Goal: Obtain resource: Download file/media

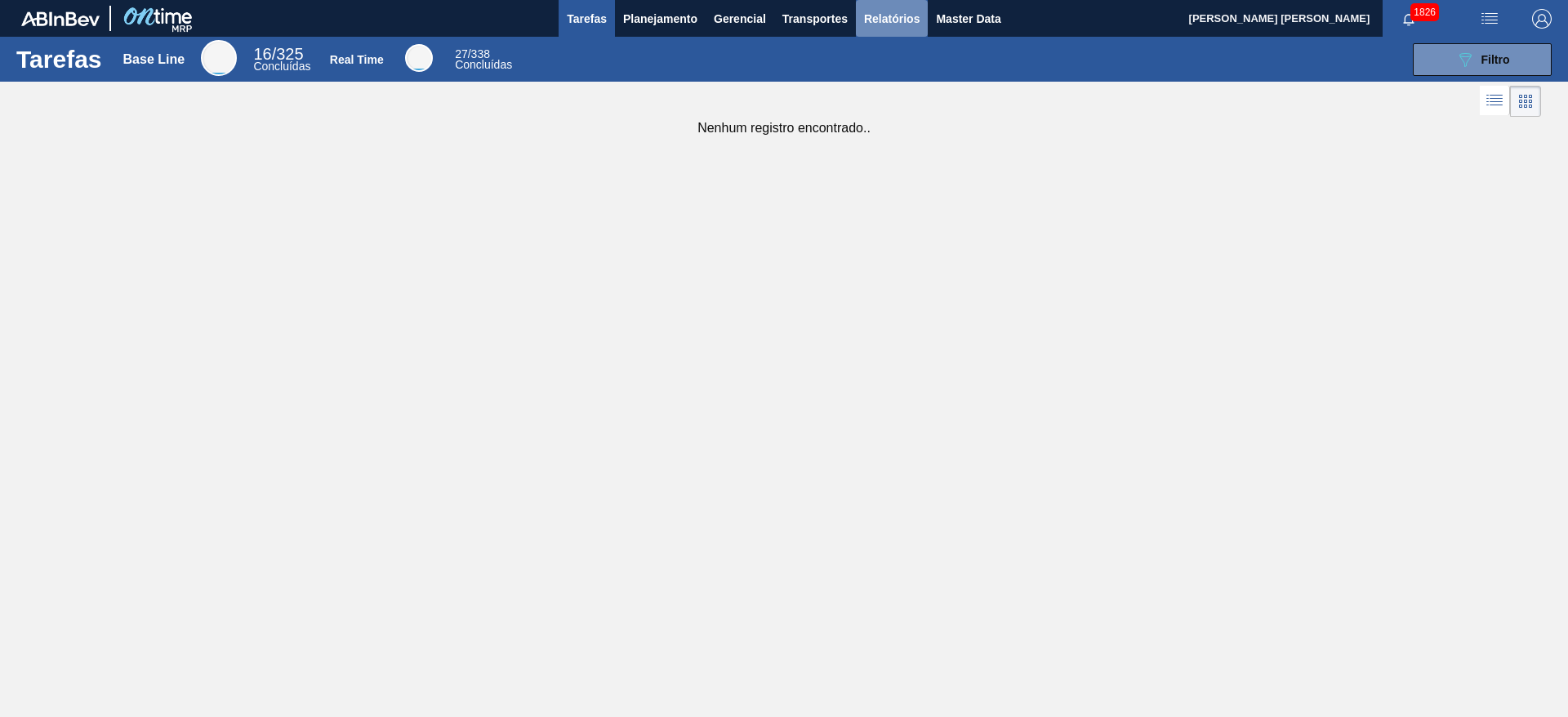
click at [875, 16] on span "Relatórios" at bounding box center [891, 19] width 56 height 20
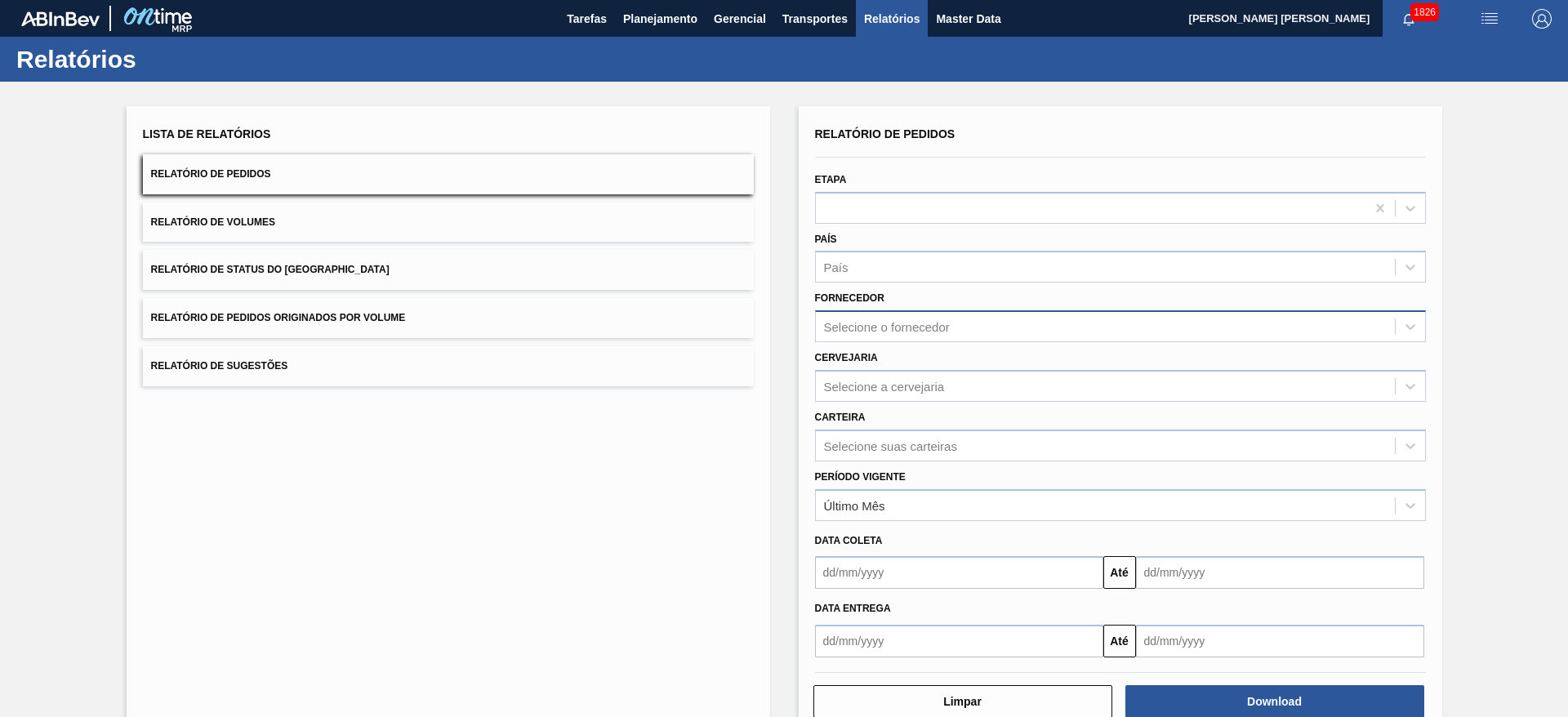
click at [880, 329] on div "Selecione o fornecedor" at bounding box center [887, 327] width 126 height 14
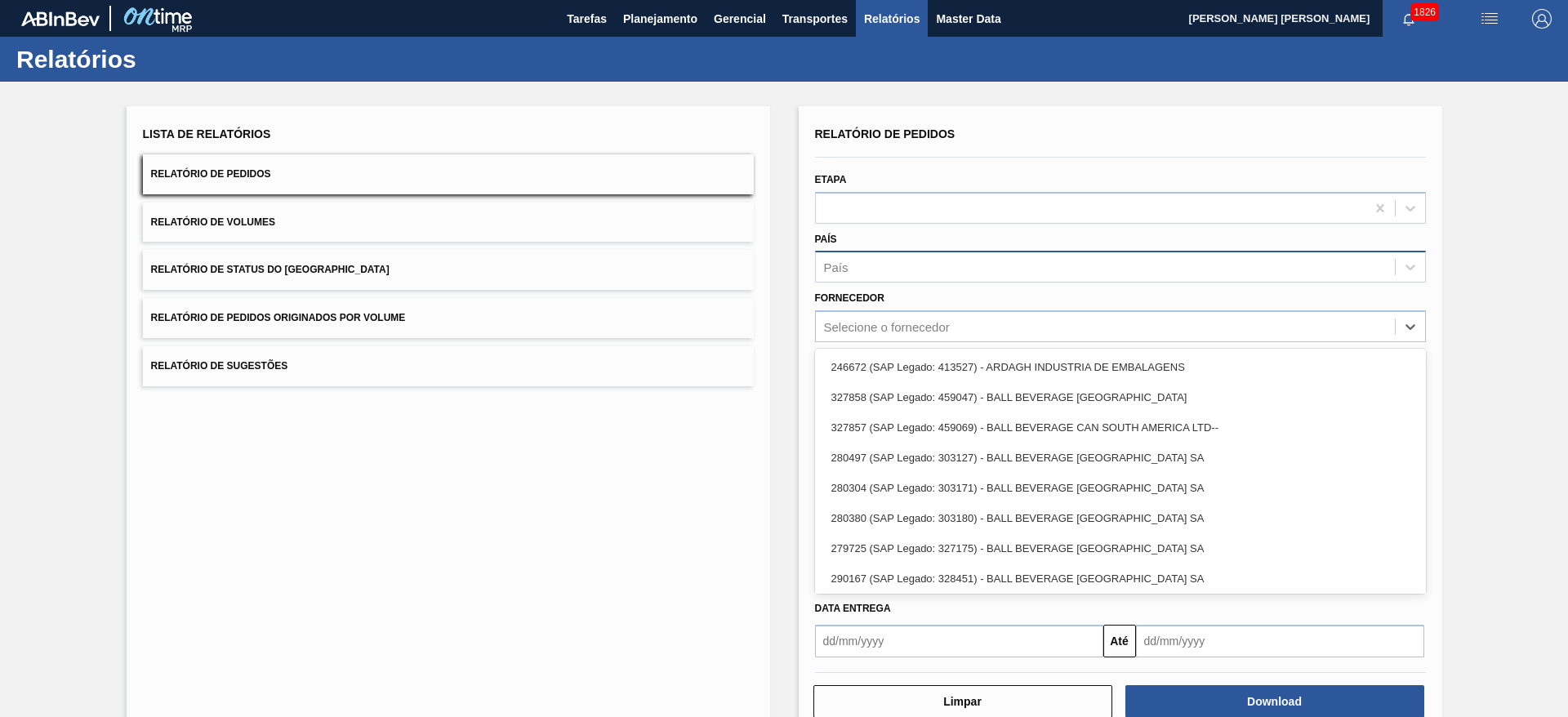
click at [904, 267] on div "País" at bounding box center [1106, 267] width 579 height 24
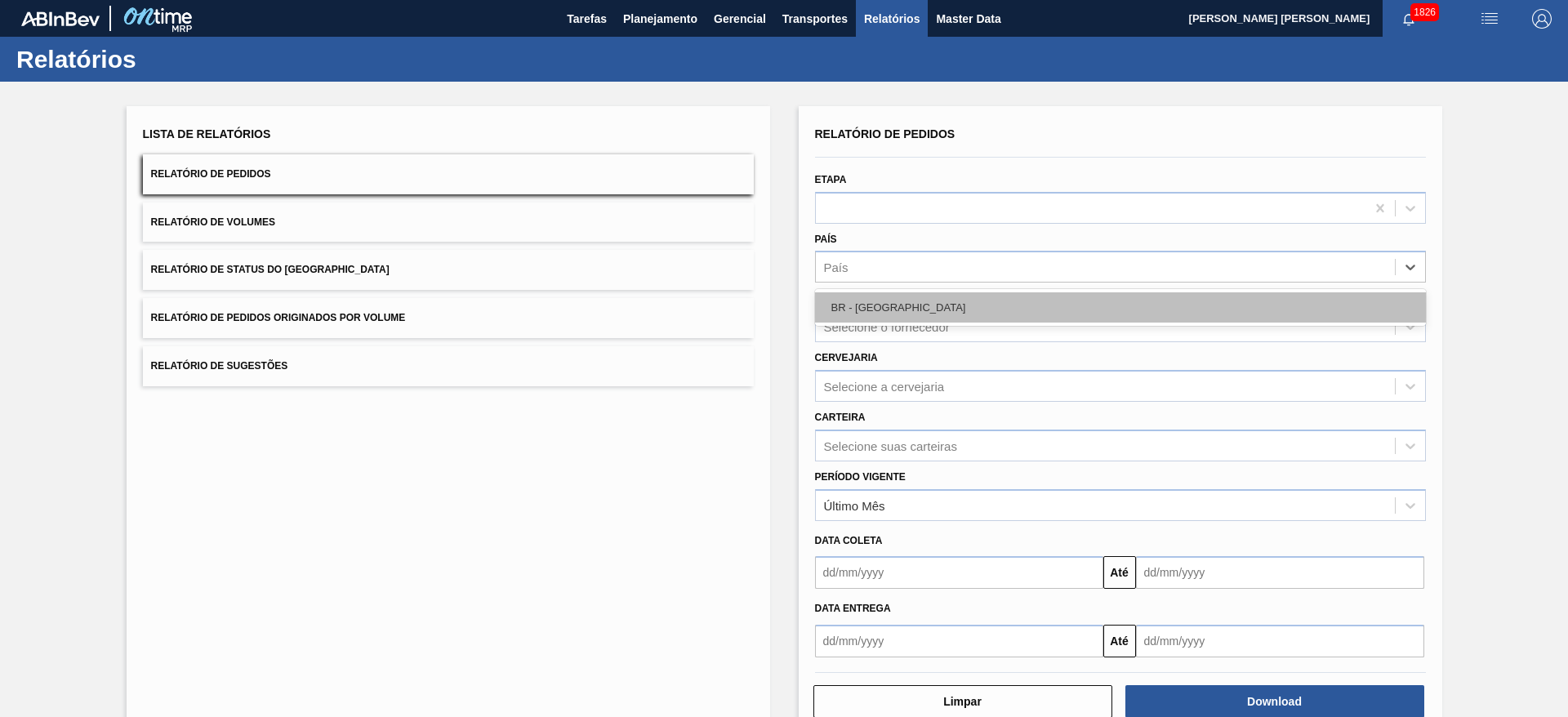
click at [893, 303] on div "BR - Brasil" at bounding box center [1120, 307] width 611 height 30
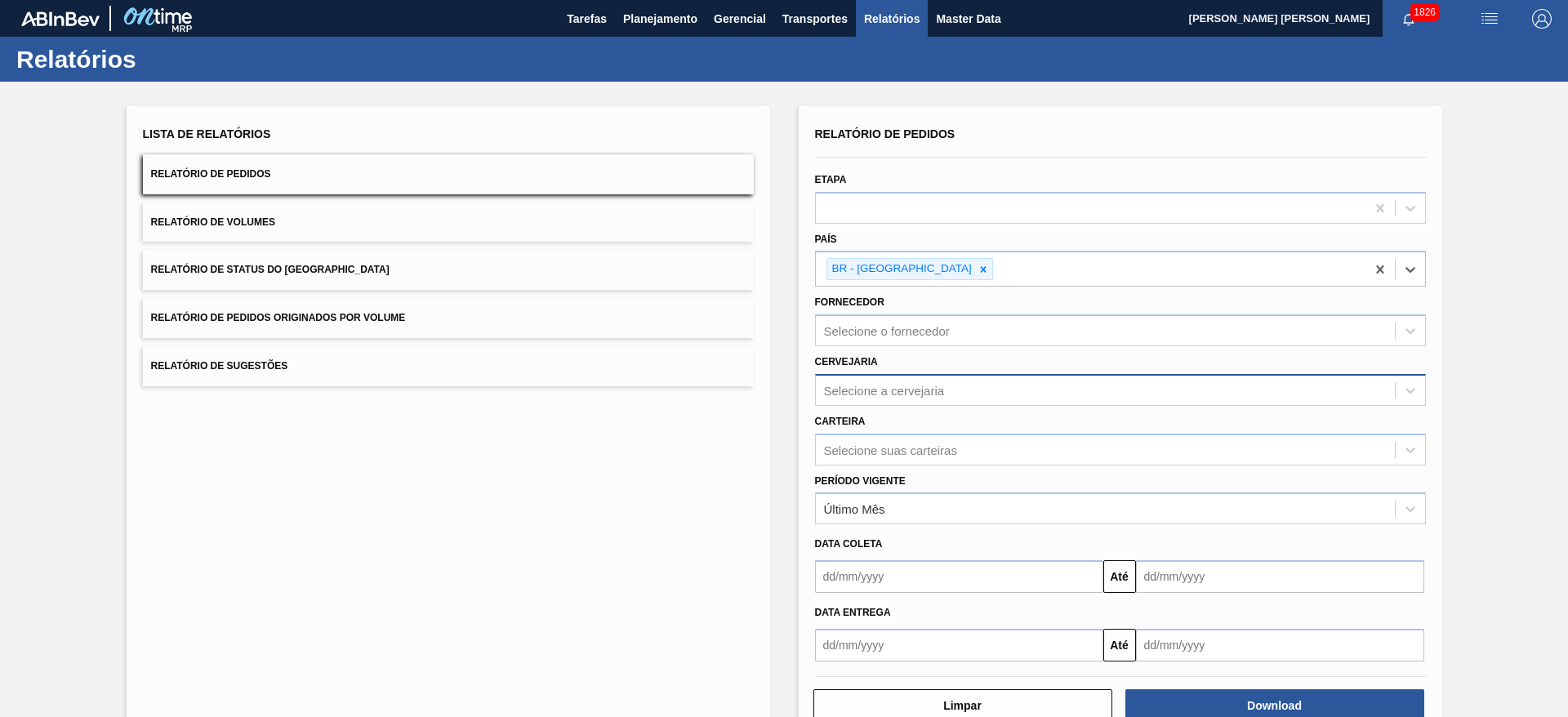
click at [881, 391] on div "Selecione a cervejaria" at bounding box center [884, 390] width 120 height 14
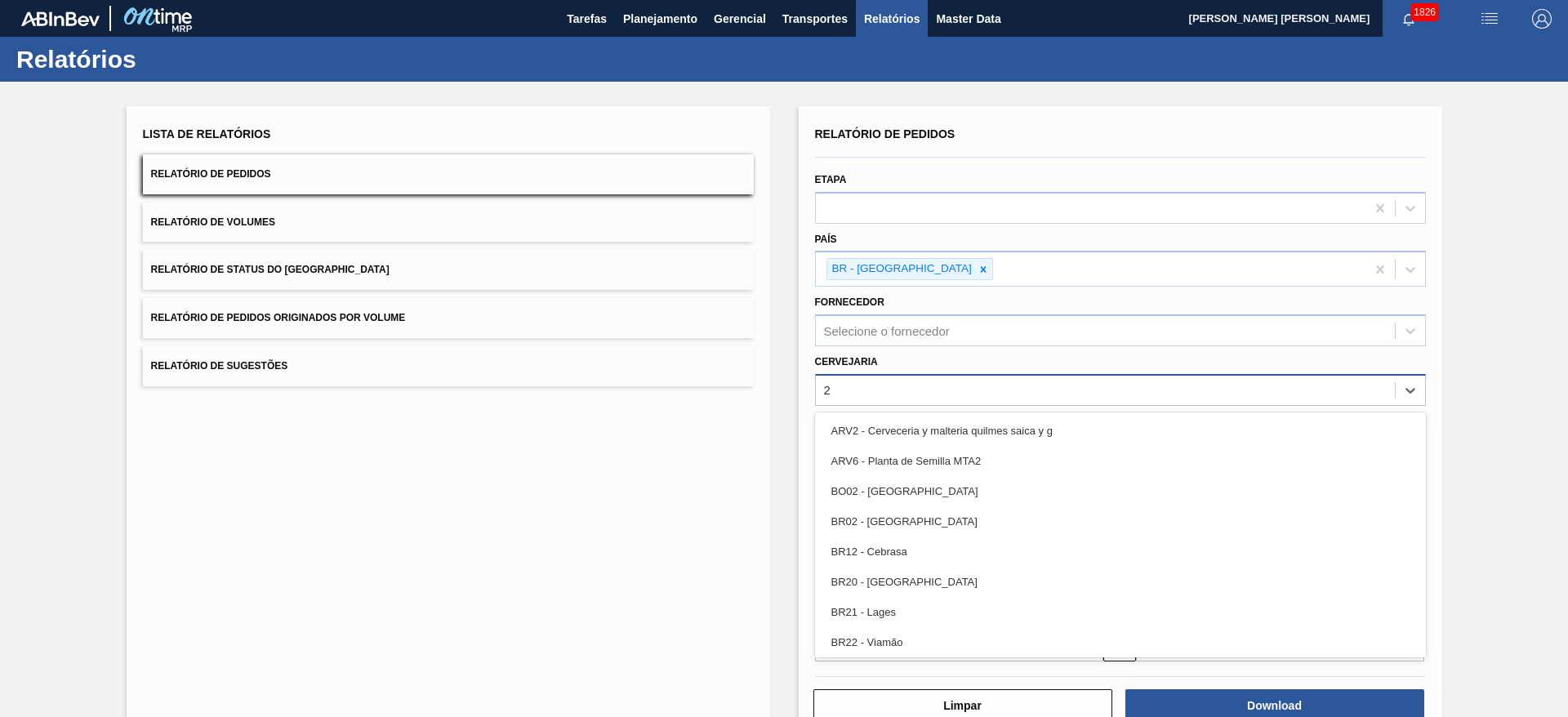
type input "21"
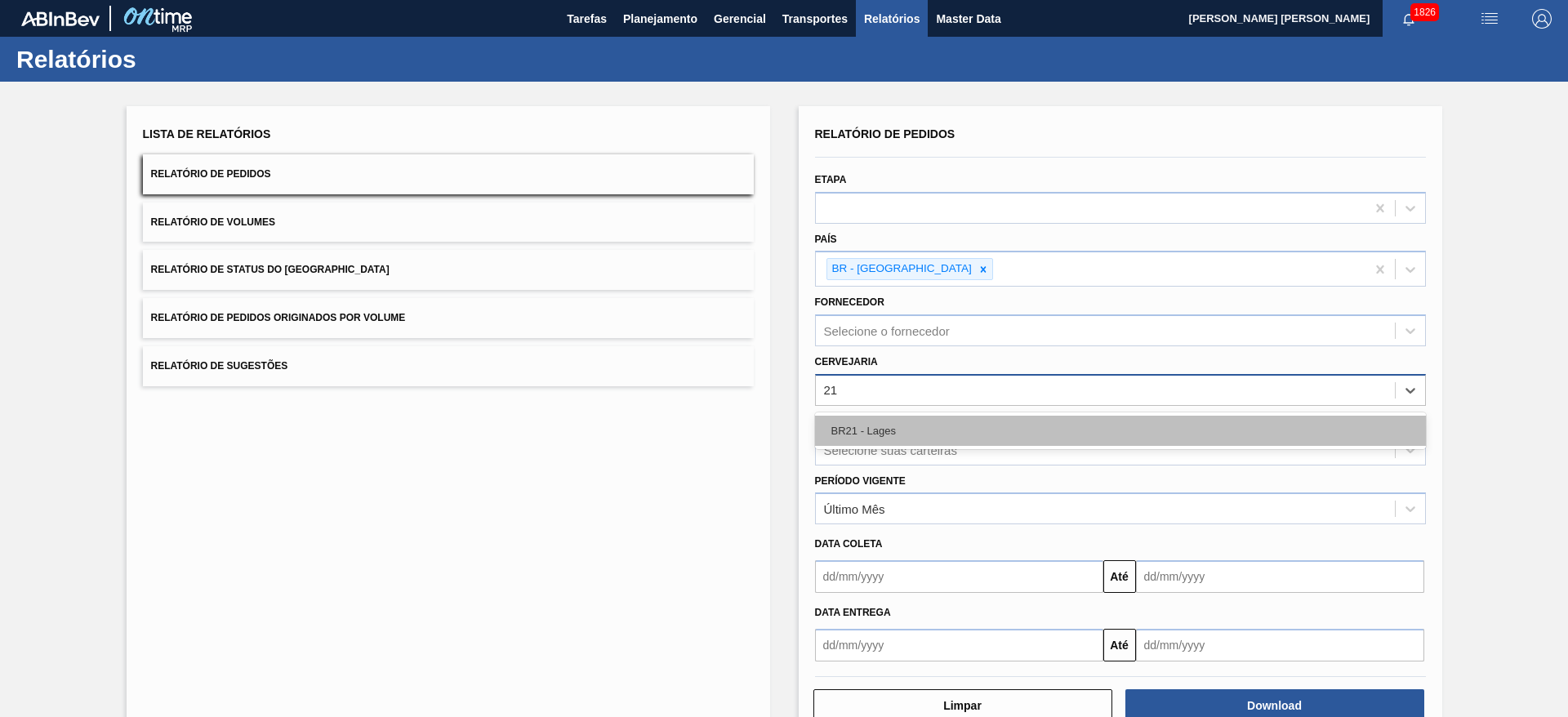
click at [899, 427] on div "BR21 - Lages" at bounding box center [1120, 431] width 611 height 30
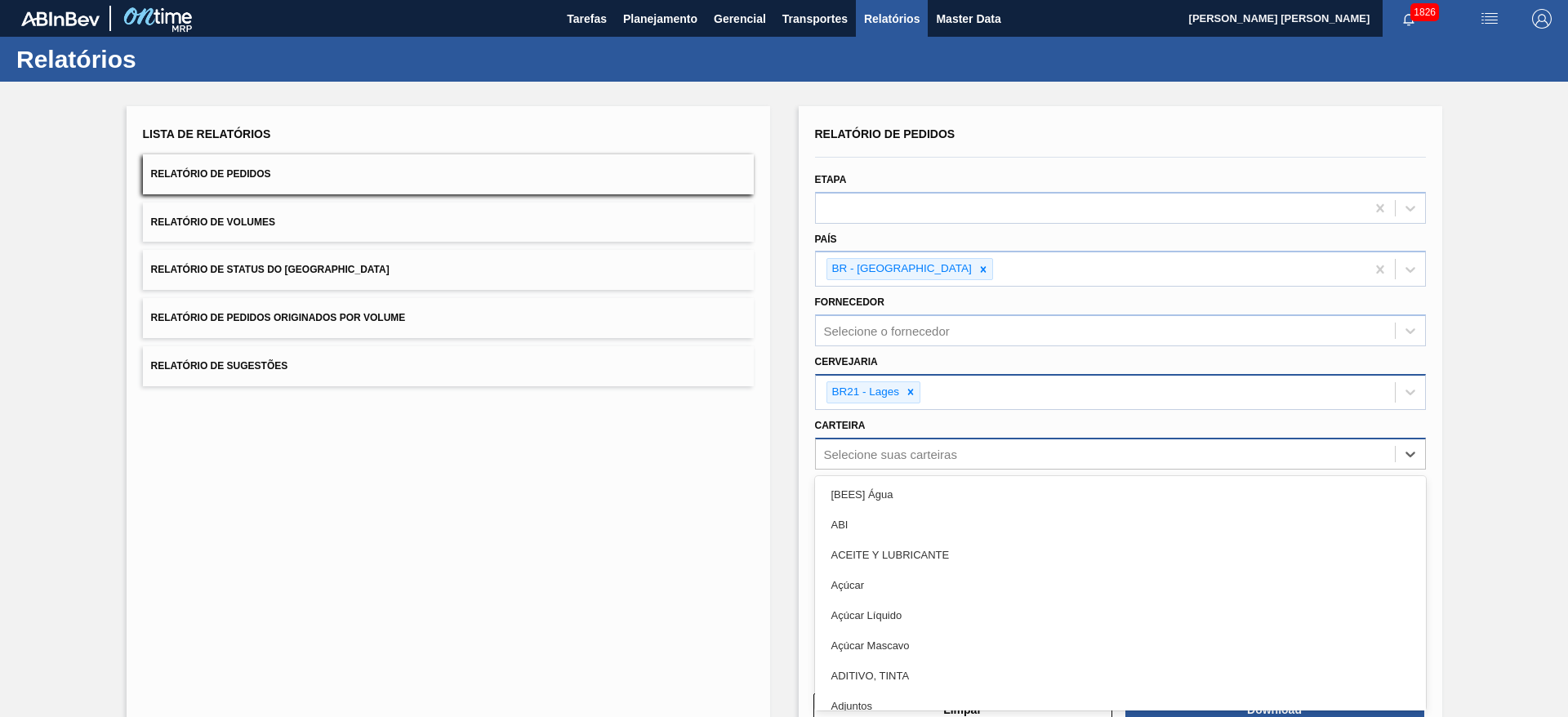
click at [883, 454] on div "Selecione suas carteiras" at bounding box center [1106, 454] width 579 height 24
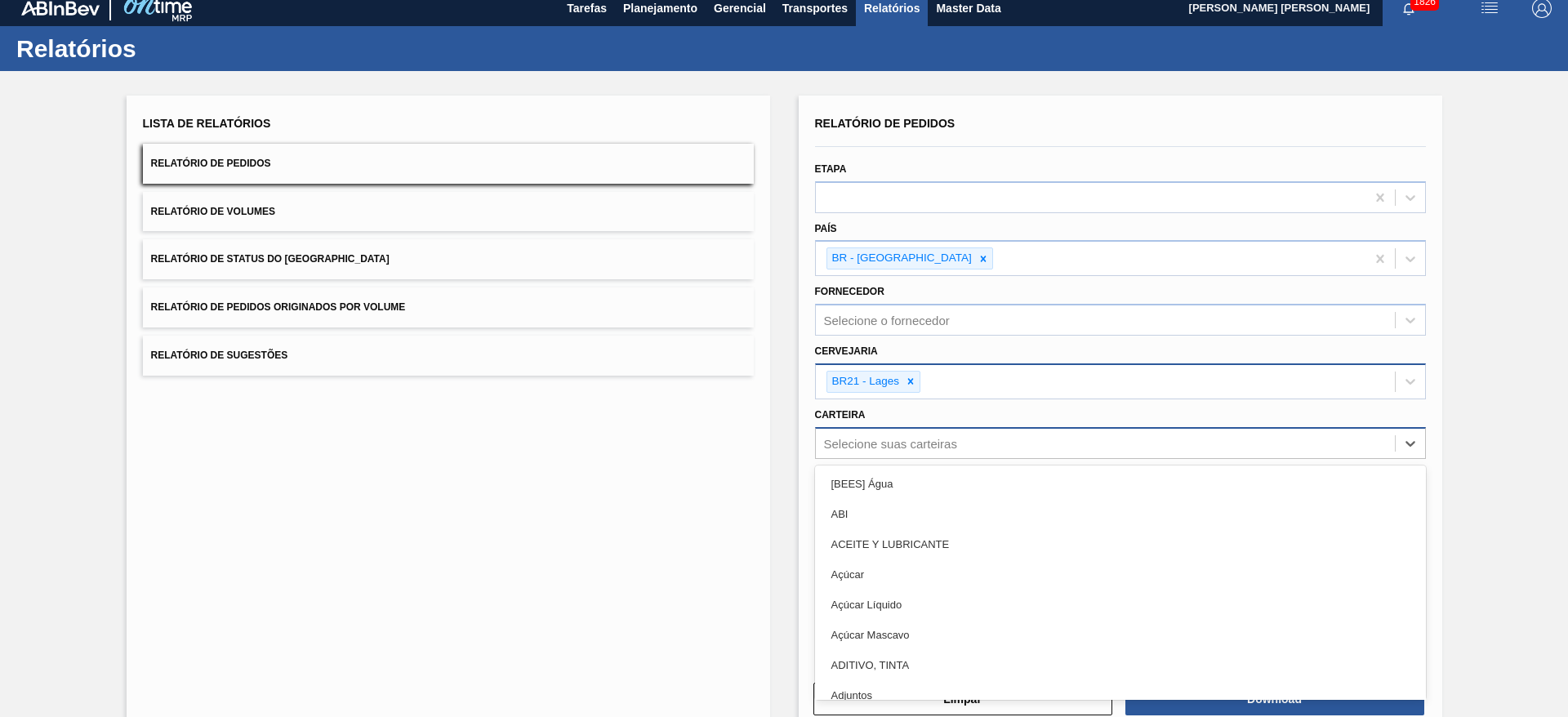
scroll to position [10, 0]
type input "lata"
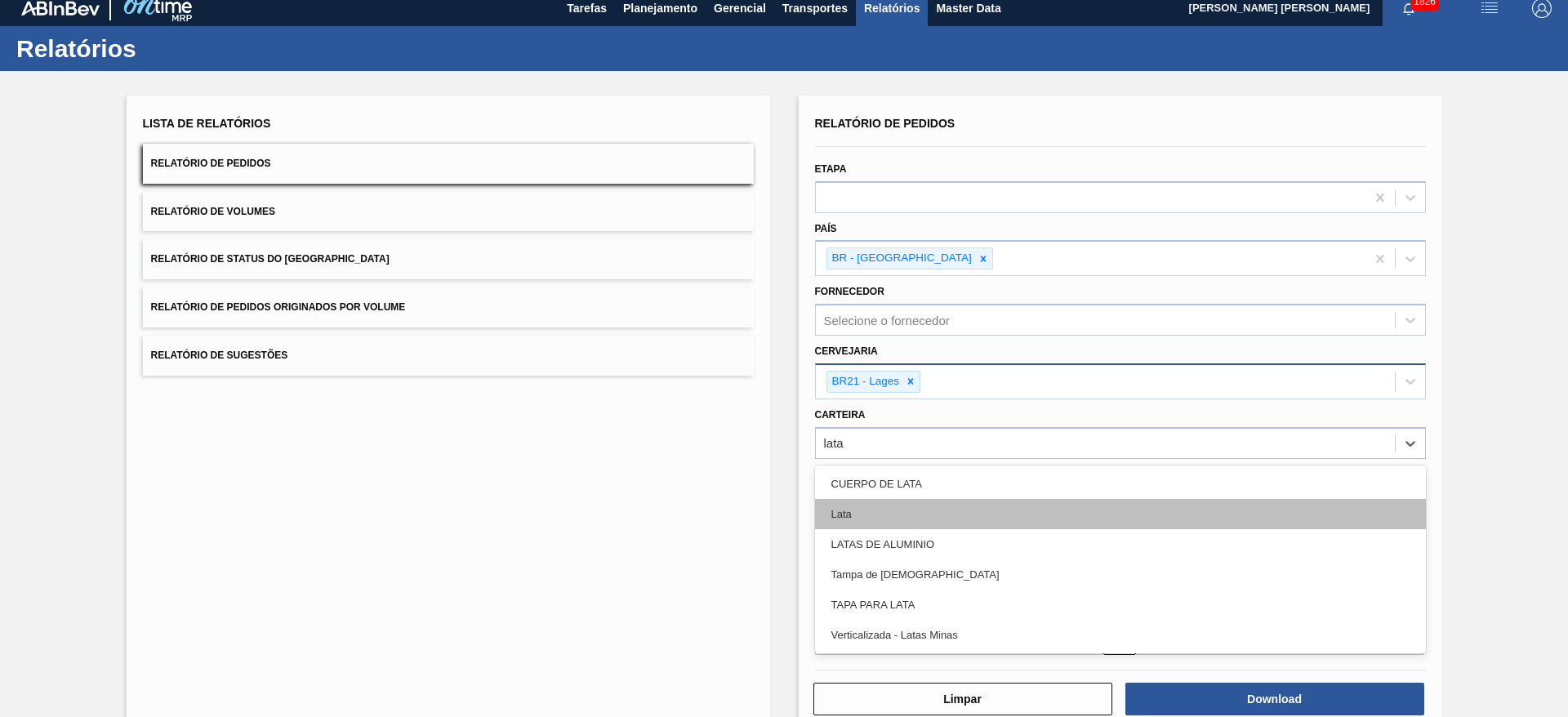
click at [878, 509] on div "Lata" at bounding box center [1120, 514] width 611 height 30
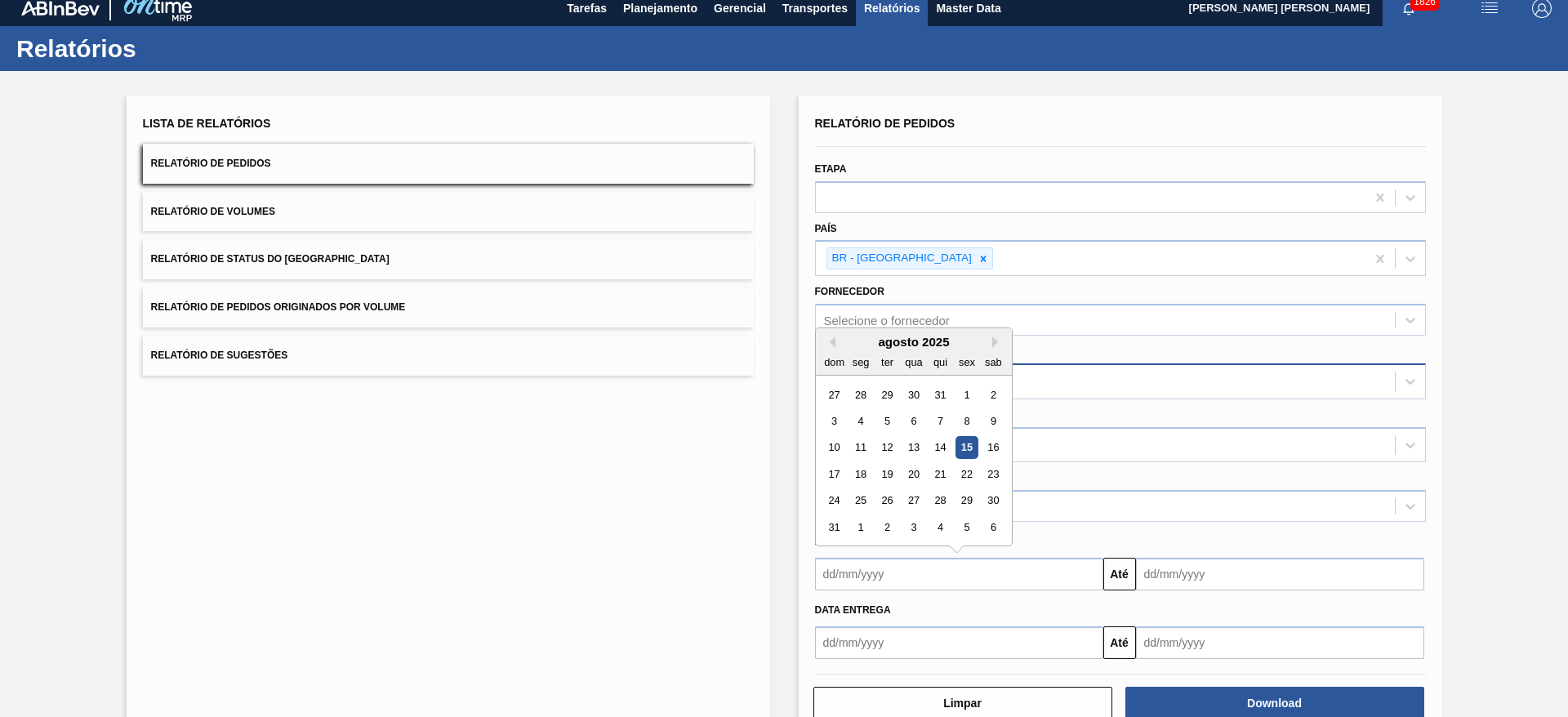
click at [872, 566] on input "text" at bounding box center [959, 574] width 288 height 32
click at [966, 444] on div "15" at bounding box center [966, 448] width 22 height 22
type input "[DATE]"
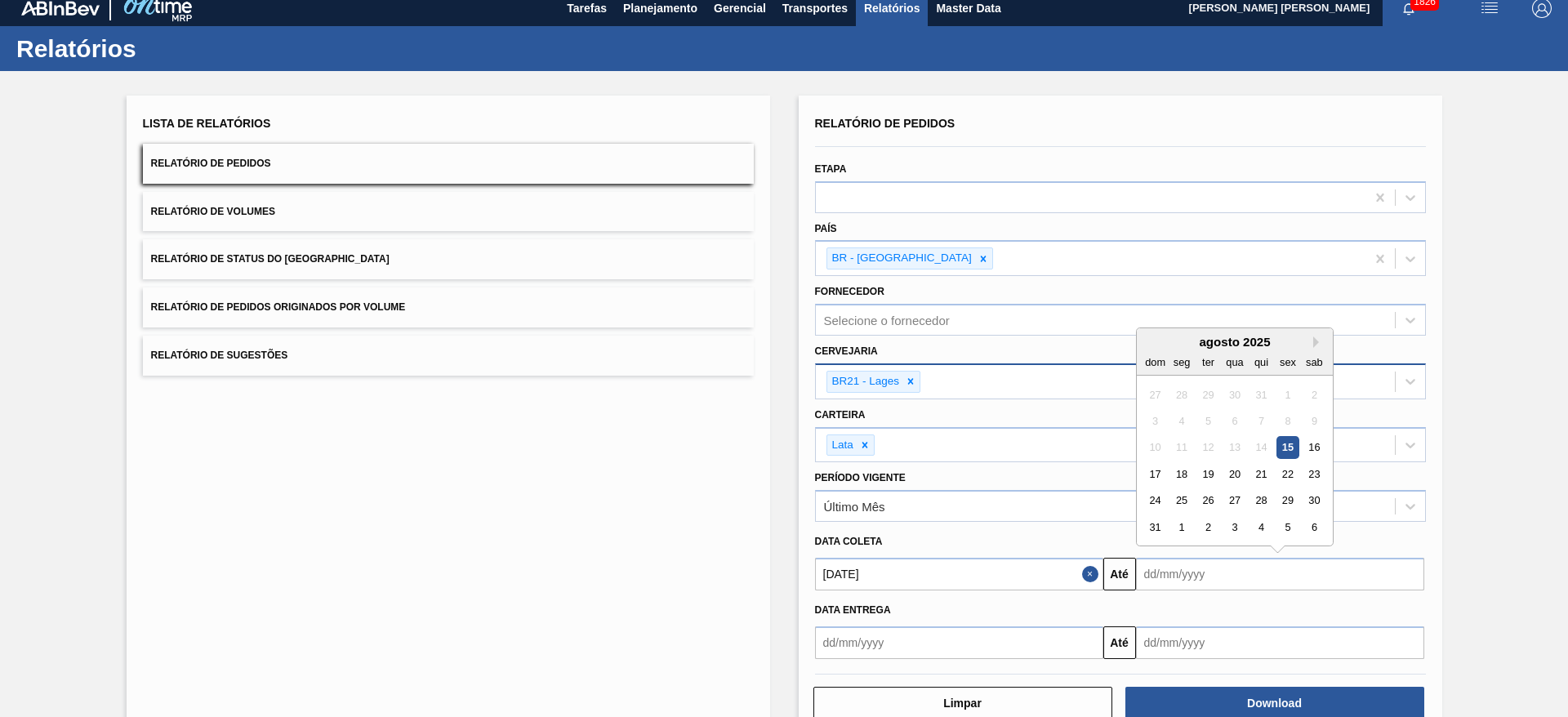
click at [1196, 577] on input "text" at bounding box center [1280, 574] width 288 height 32
click at [1153, 528] on div "31" at bounding box center [1155, 527] width 22 height 22
type input "31/08/2025"
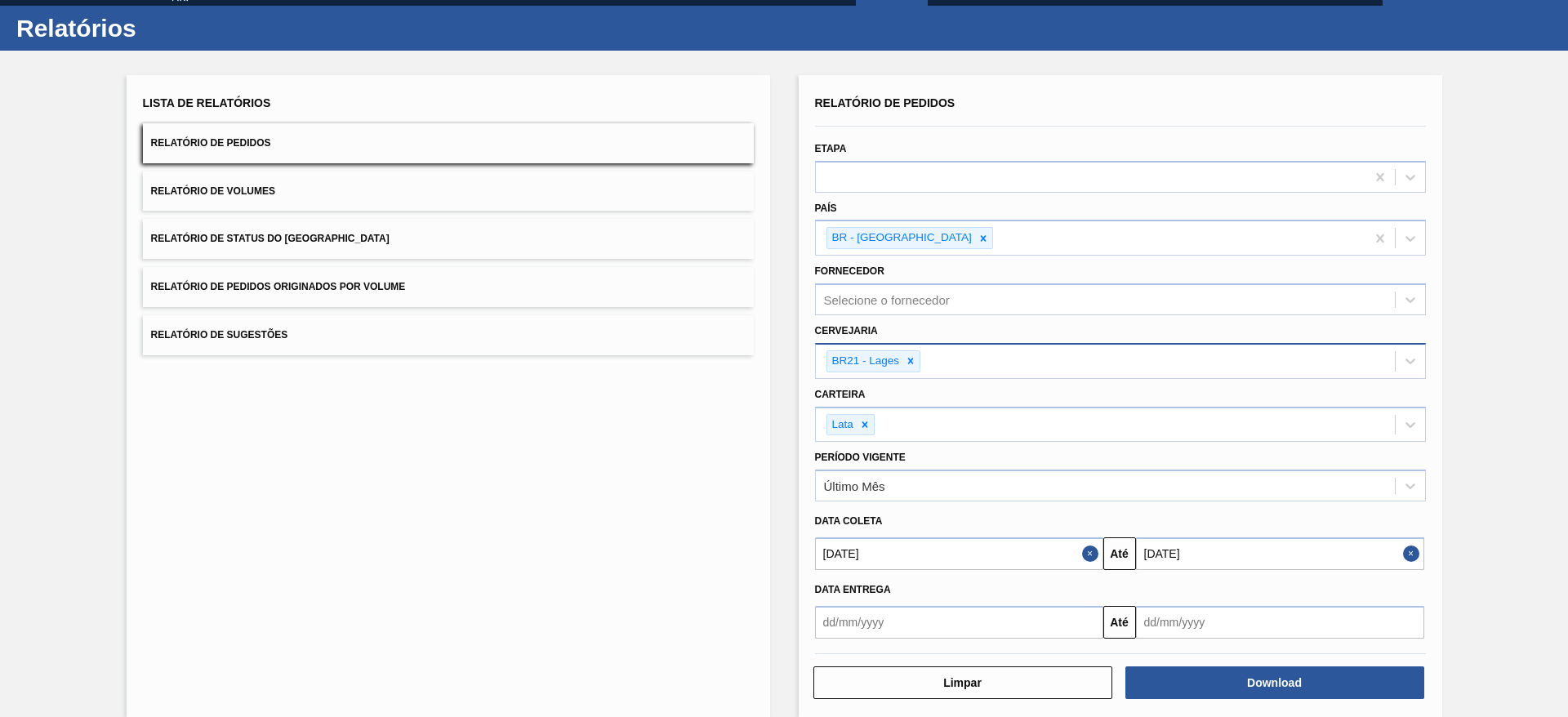
scroll to position [51, 0]
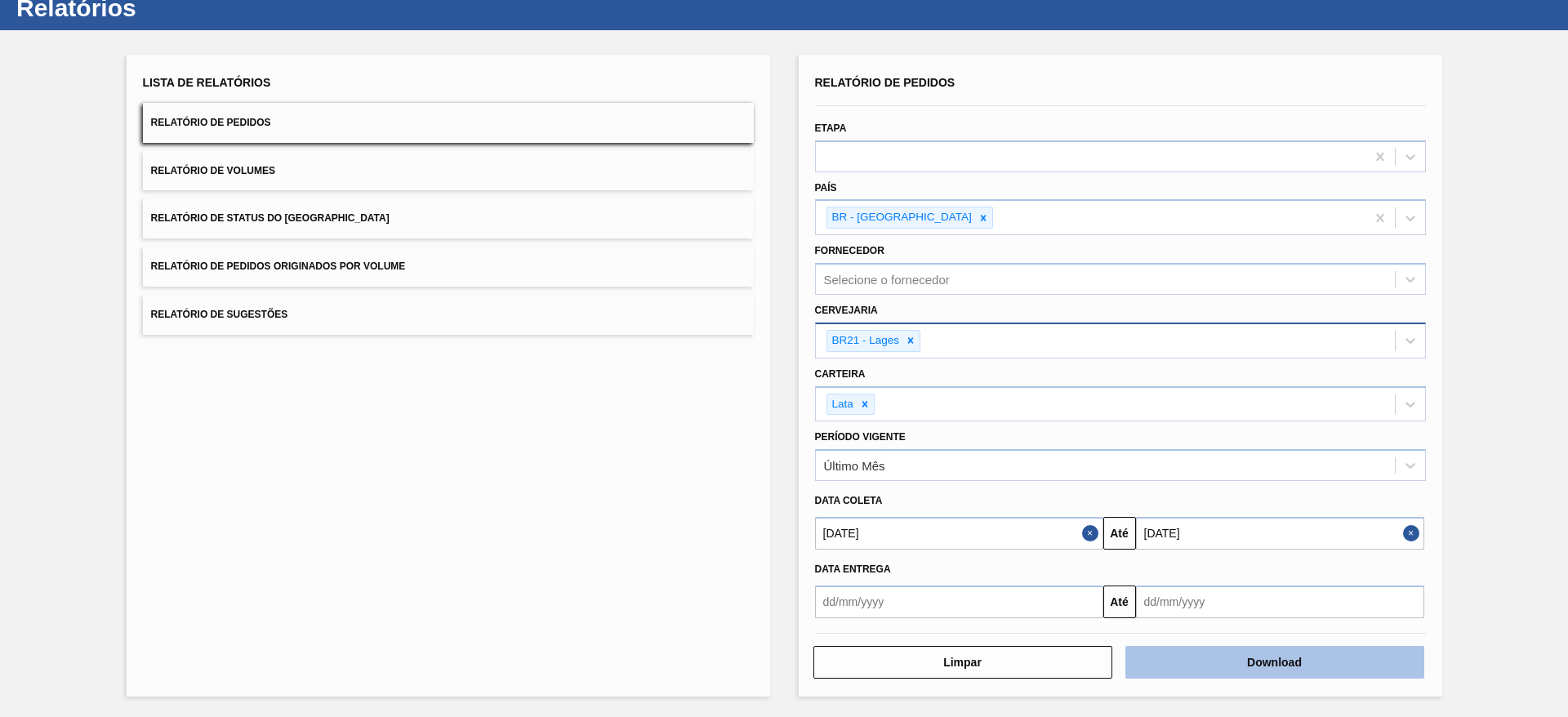
click at [1266, 659] on button "Download" at bounding box center [1275, 662] width 299 height 32
click at [382, 161] on button "Relatório de Volumes" at bounding box center [448, 171] width 611 height 40
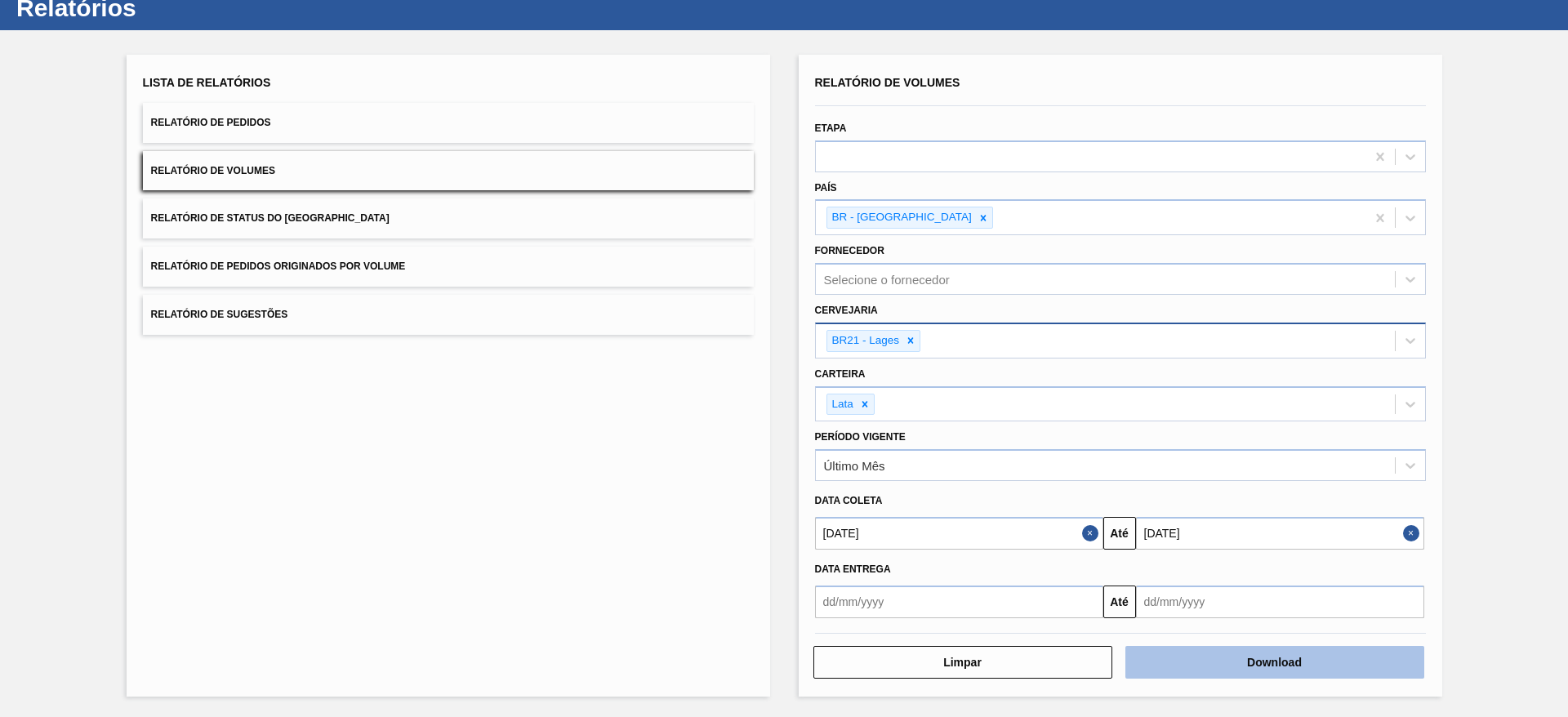
click at [1256, 658] on button "Download" at bounding box center [1275, 662] width 299 height 32
click at [402, 322] on button "Relatório de Sugestões" at bounding box center [448, 314] width 611 height 40
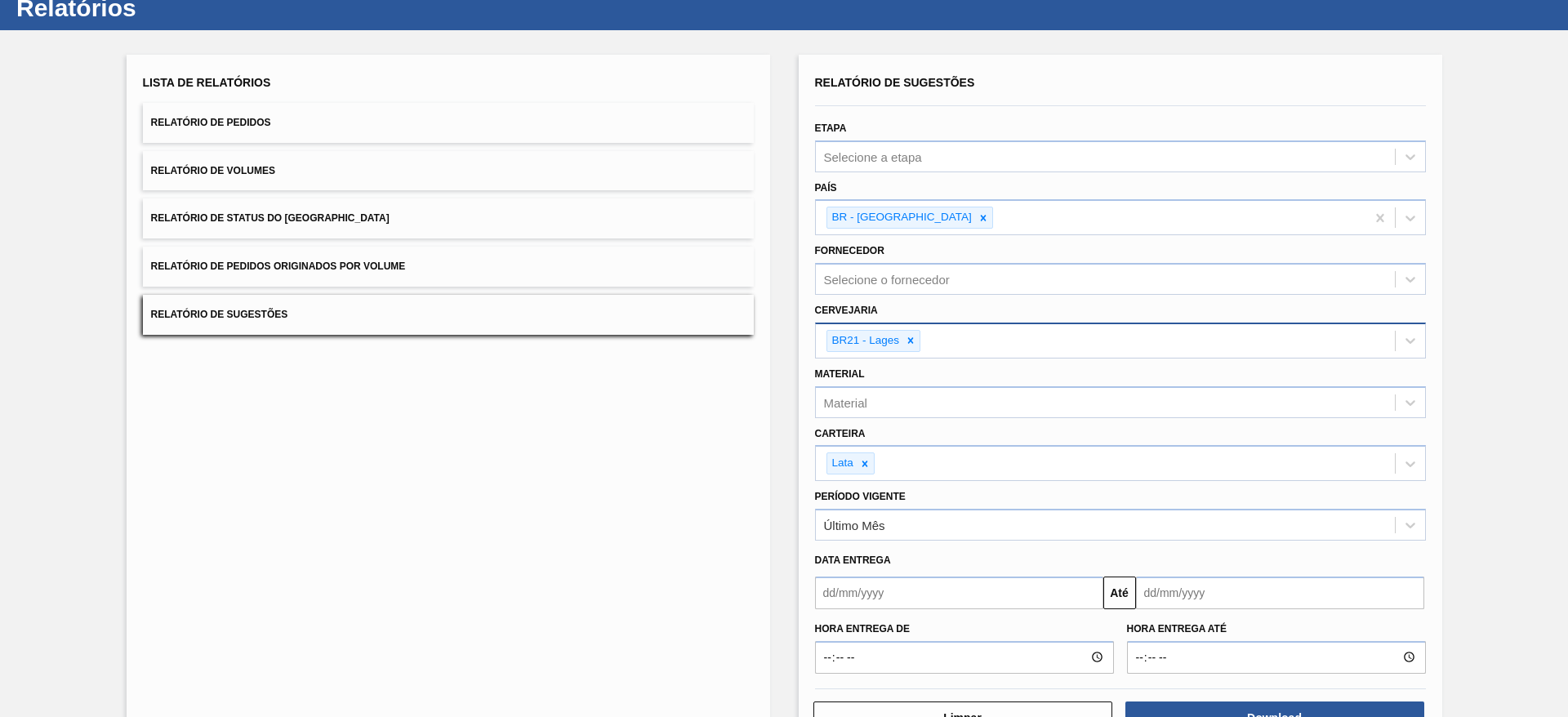
click at [917, 578] on input "text" at bounding box center [959, 593] width 288 height 32
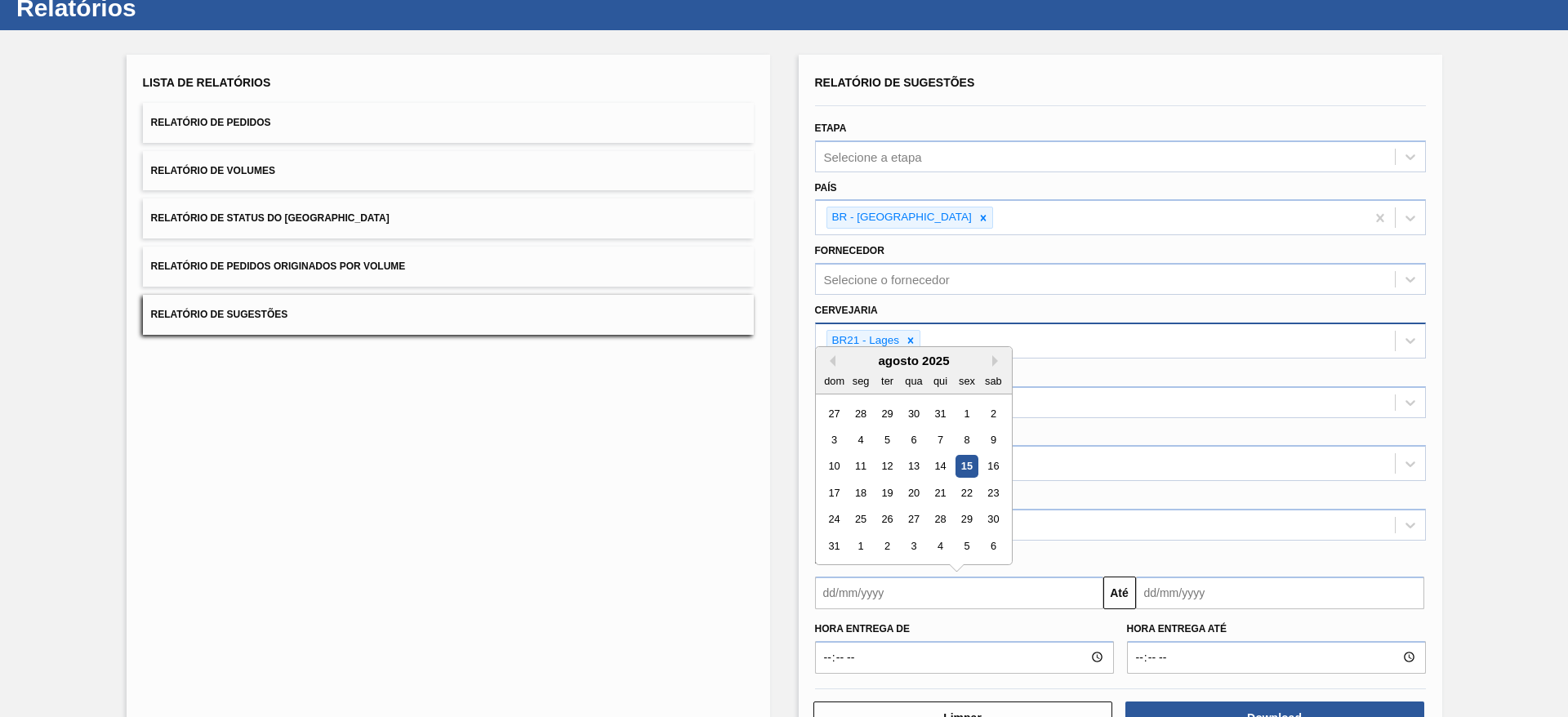
click at [967, 464] on div "15" at bounding box center [966, 466] width 22 height 22
type input "[DATE]"
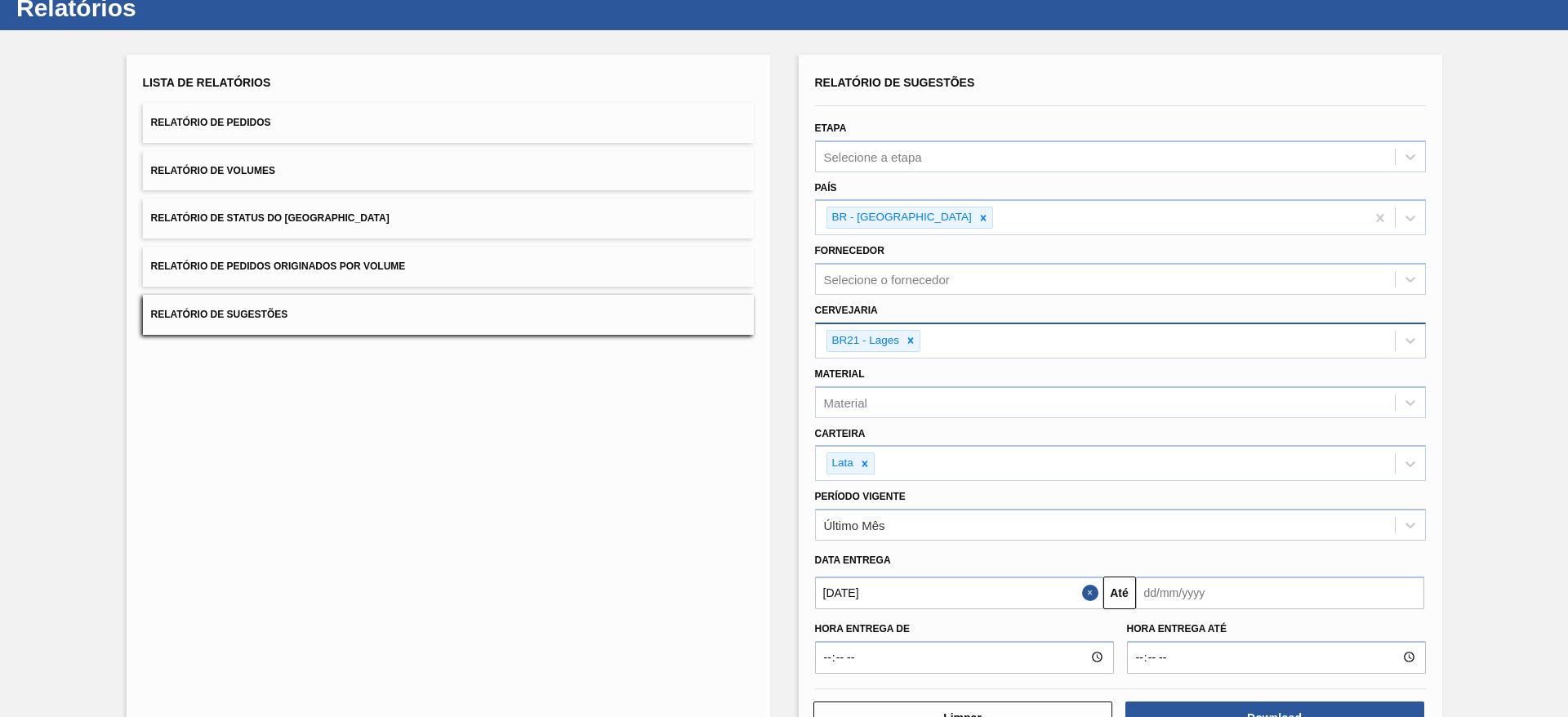
click at [1207, 598] on input "text" at bounding box center [1280, 593] width 288 height 32
click at [1315, 361] on button "Next Month" at bounding box center [1318, 361] width 11 height 11
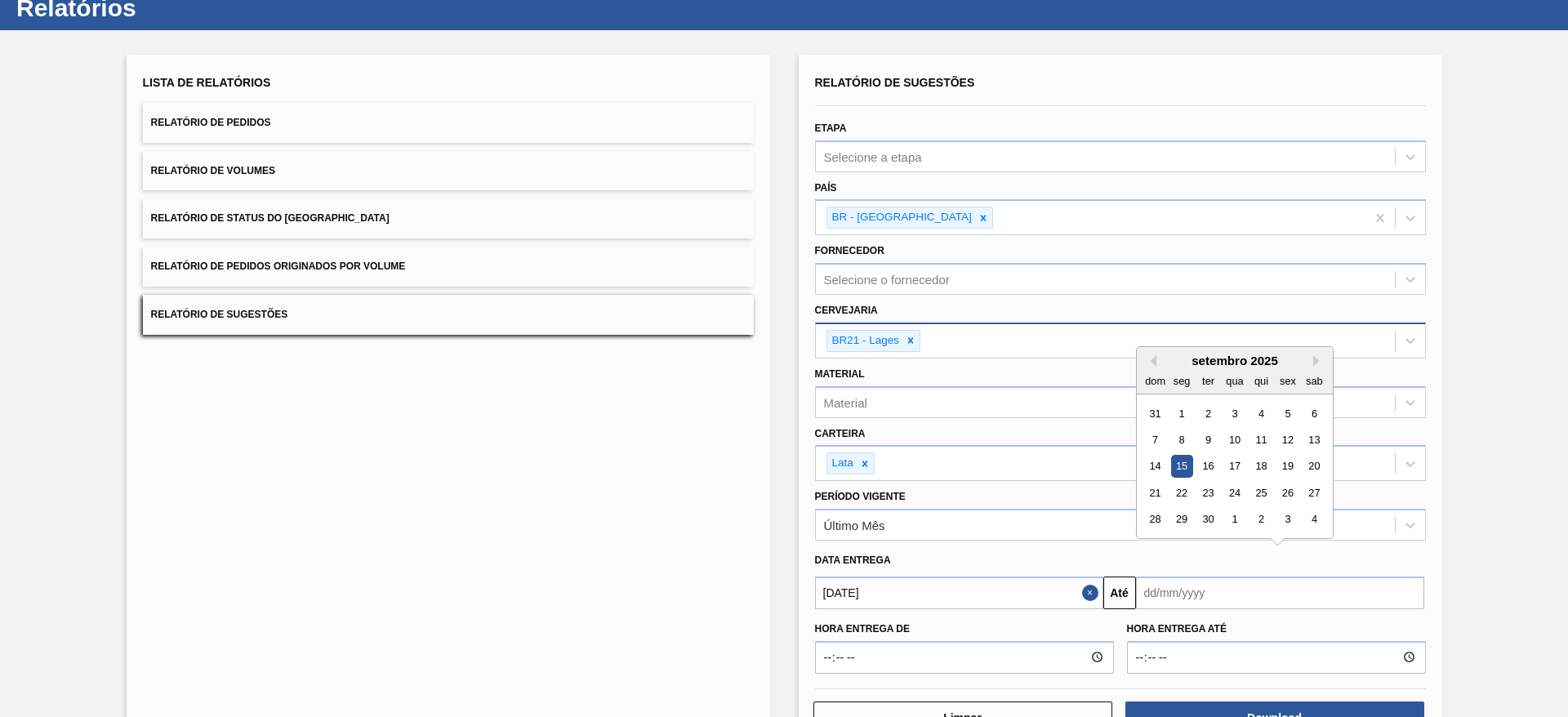
click at [1183, 468] on div "15" at bounding box center [1182, 466] width 22 height 22
type input "15/09/2025"
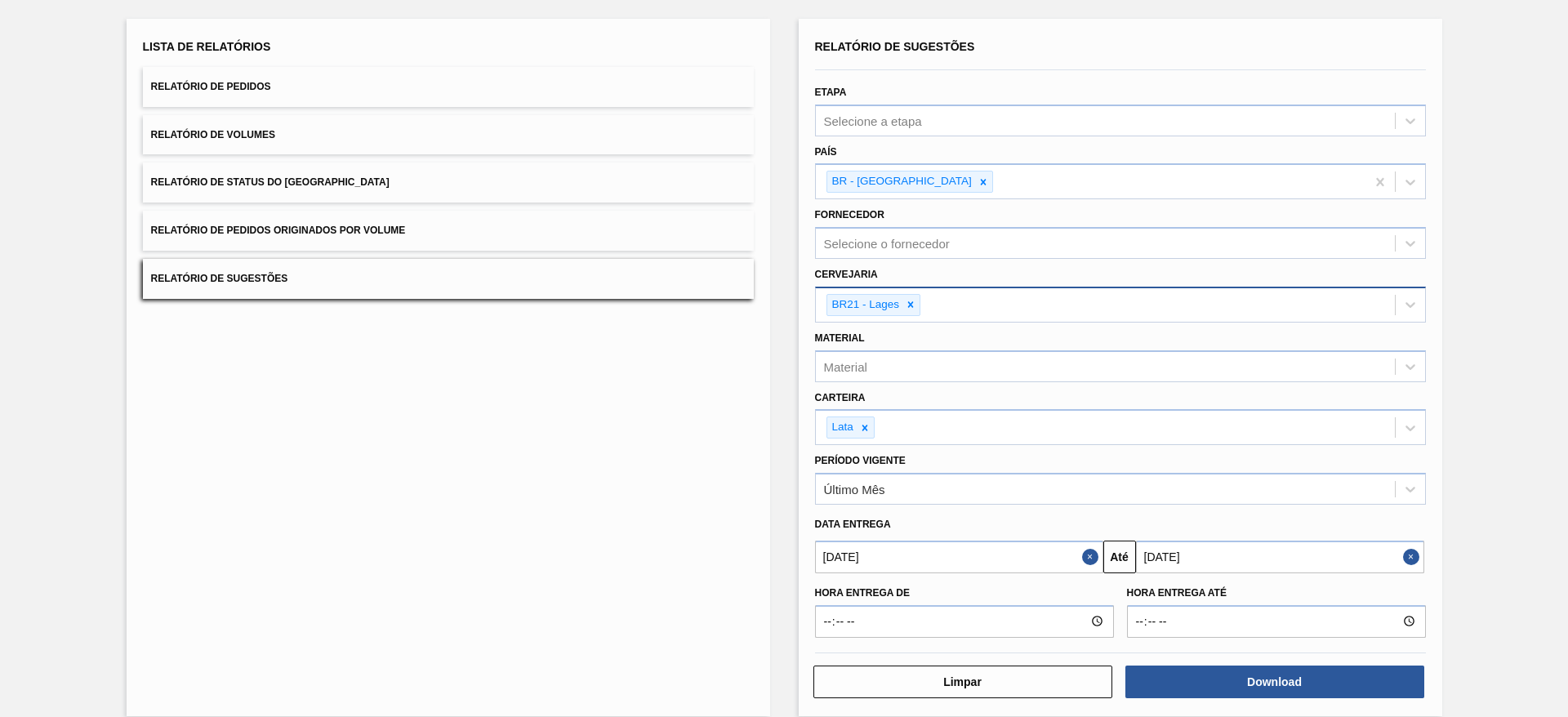
scroll to position [107, 0]
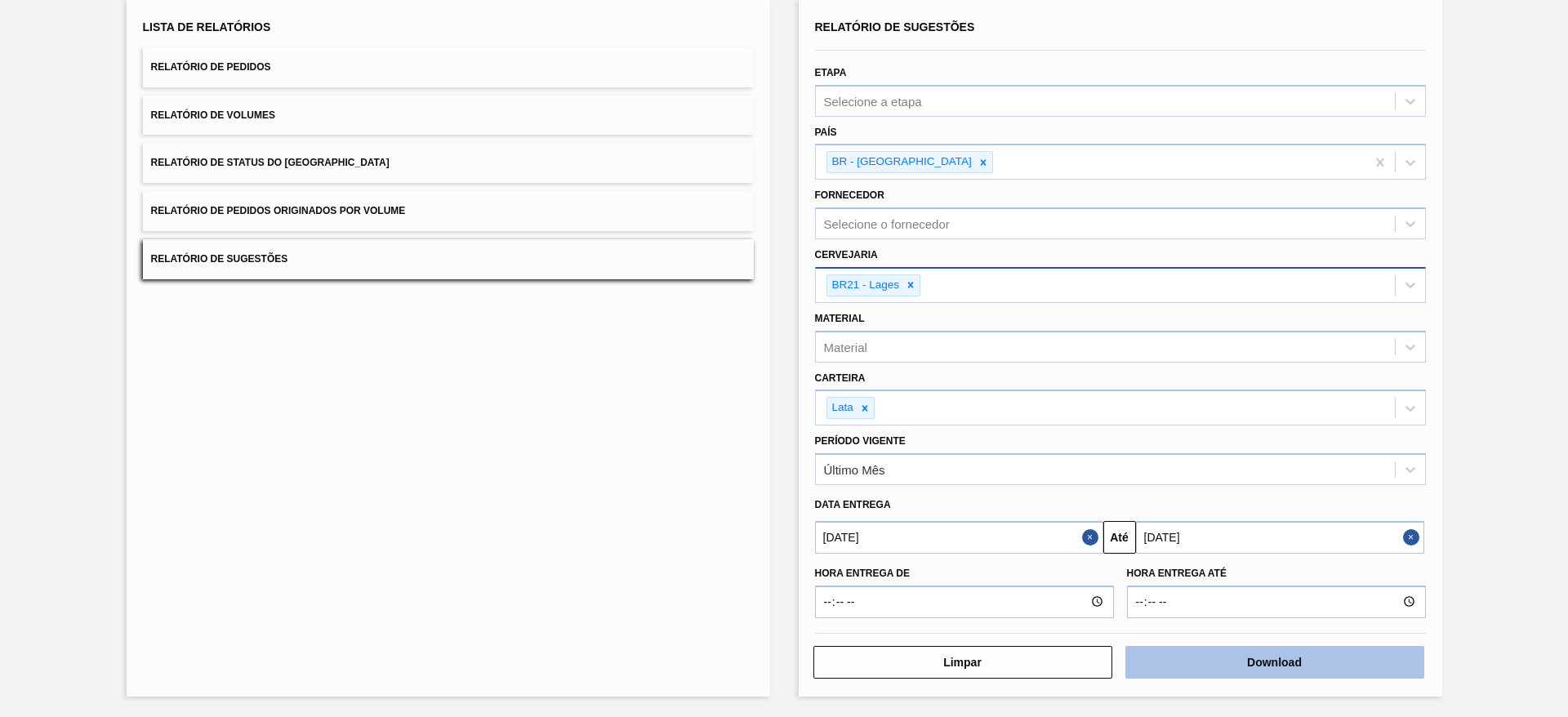
click at [1271, 673] on button "Download" at bounding box center [1275, 662] width 299 height 32
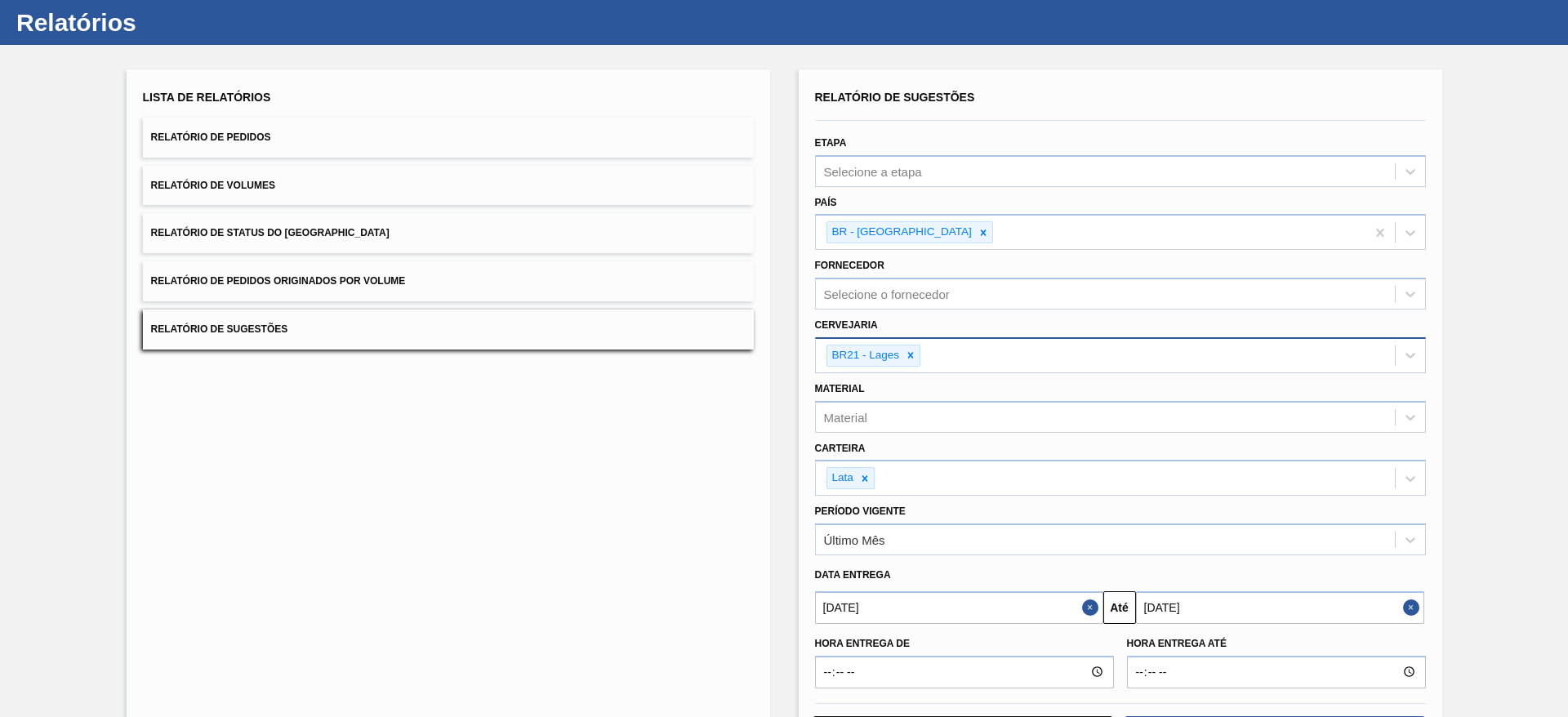
scroll to position [0, 0]
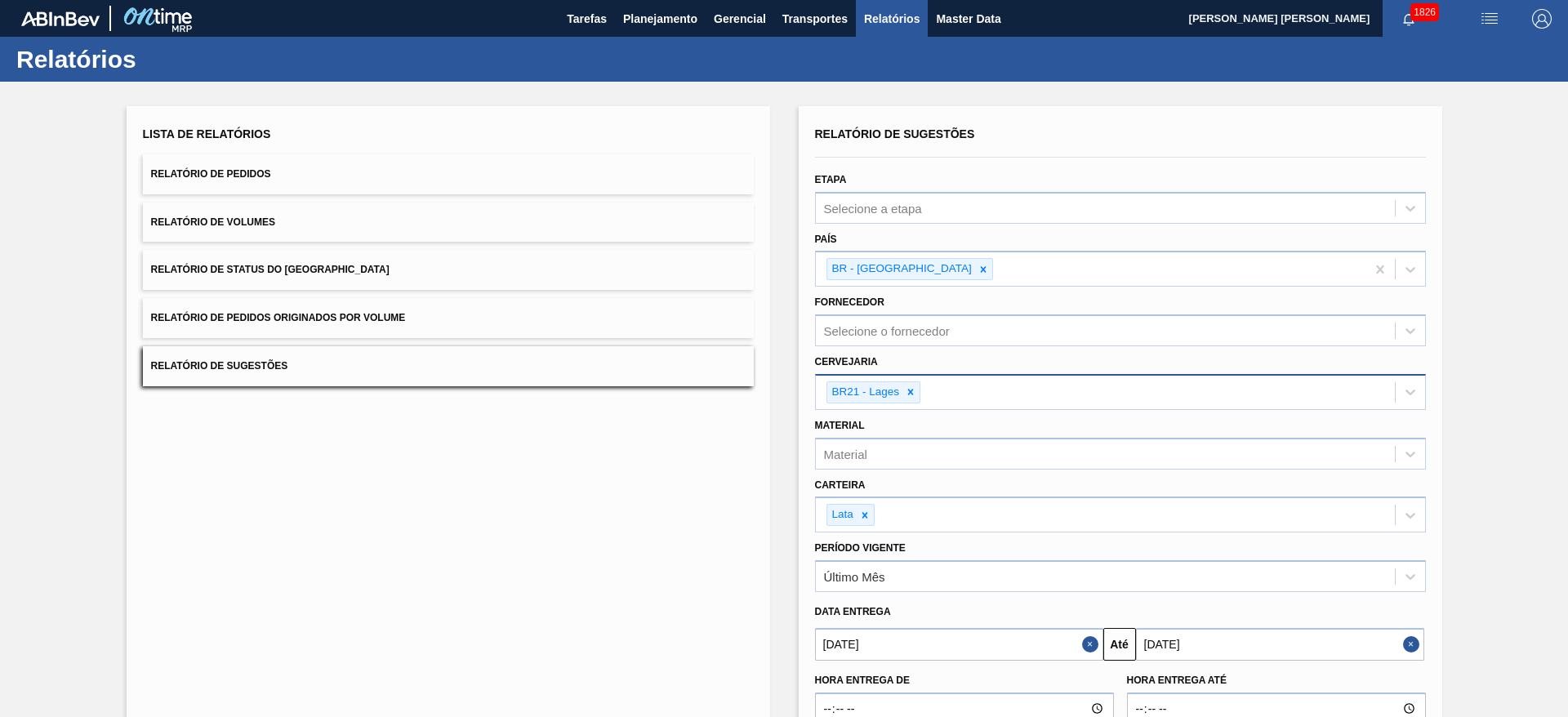
click at [261, 178] on span "Relatório de Pedidos" at bounding box center [211, 173] width 120 height 11
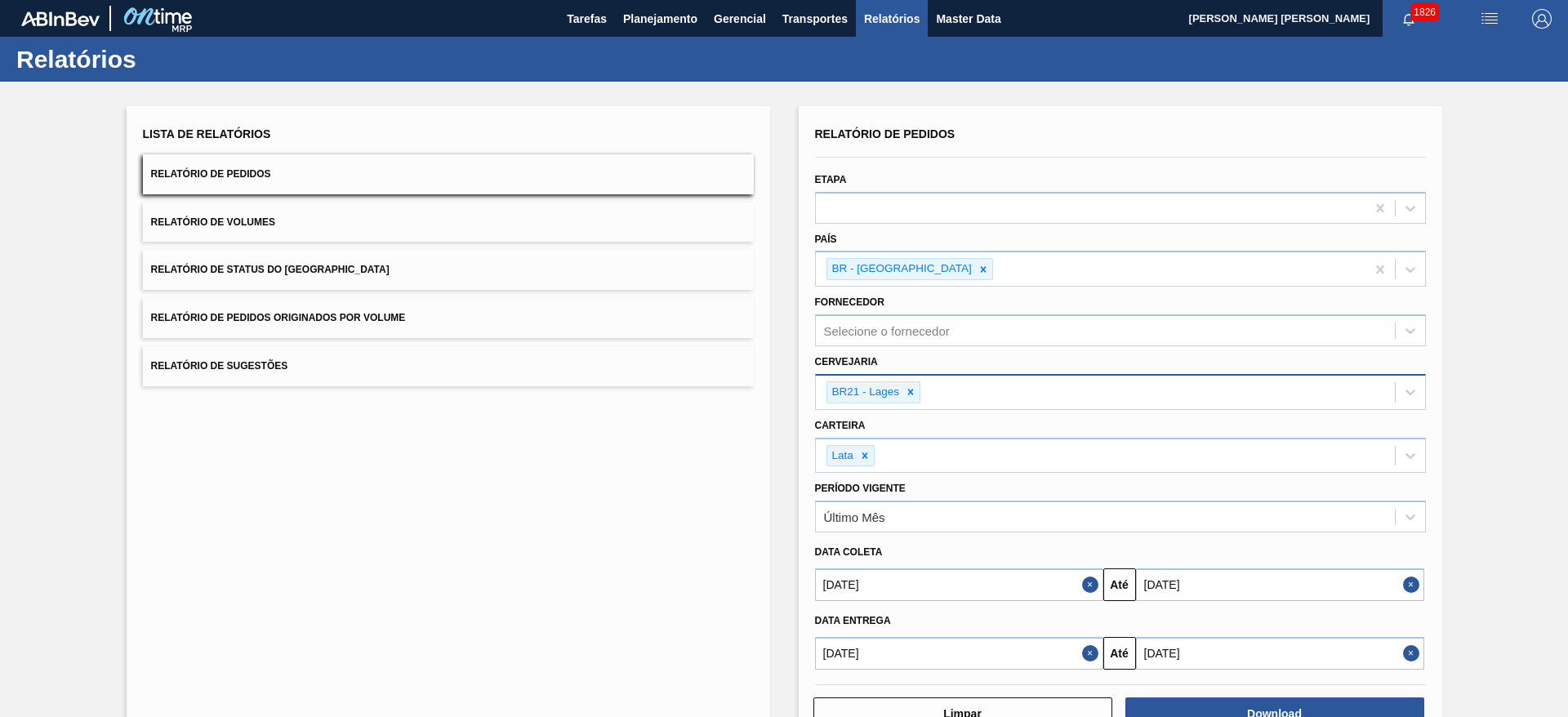
scroll to position [51, 0]
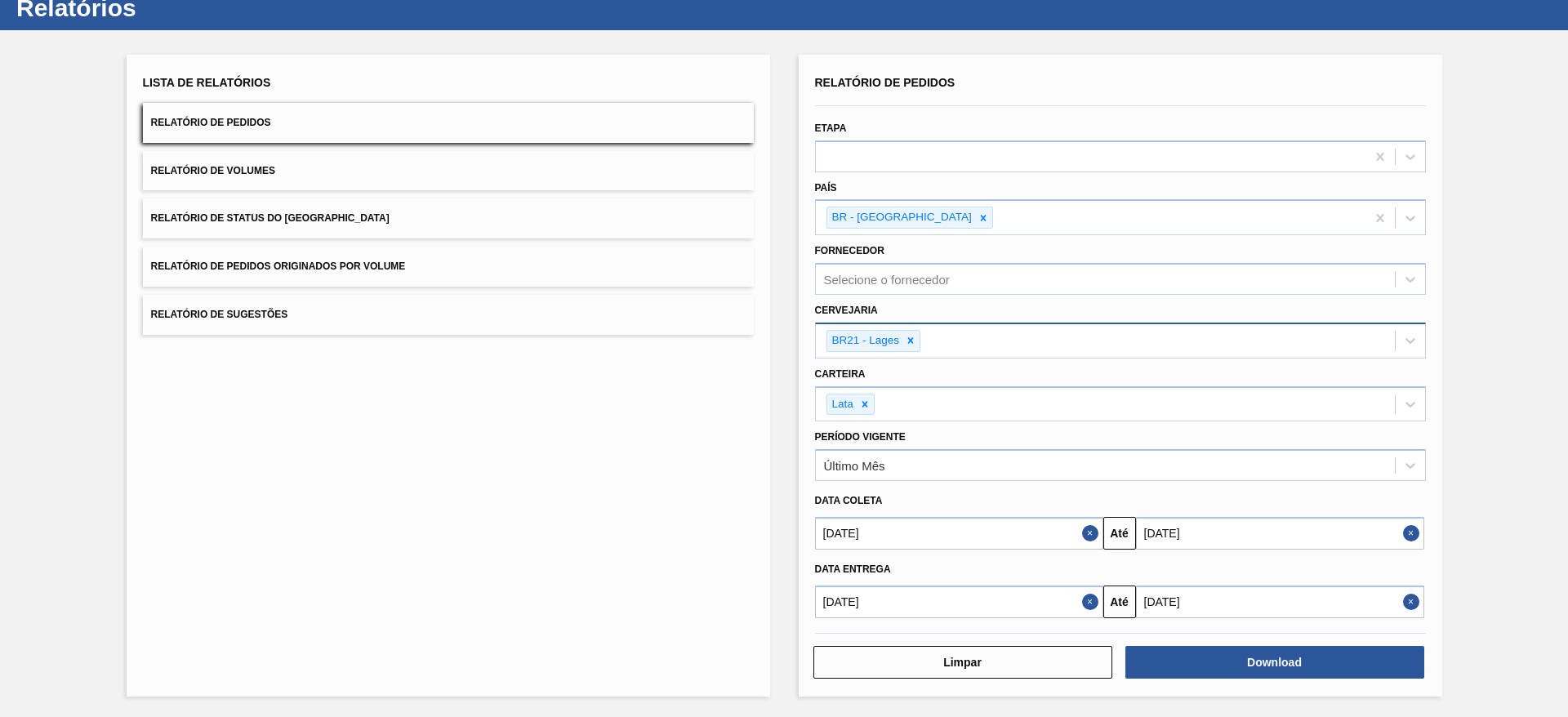
click at [1086, 602] on button "Close" at bounding box center [1093, 602] width 21 height 32
click at [1405, 602] on button "Close" at bounding box center [1413, 602] width 21 height 32
click at [1086, 532] on button "Close" at bounding box center [1093, 533] width 21 height 32
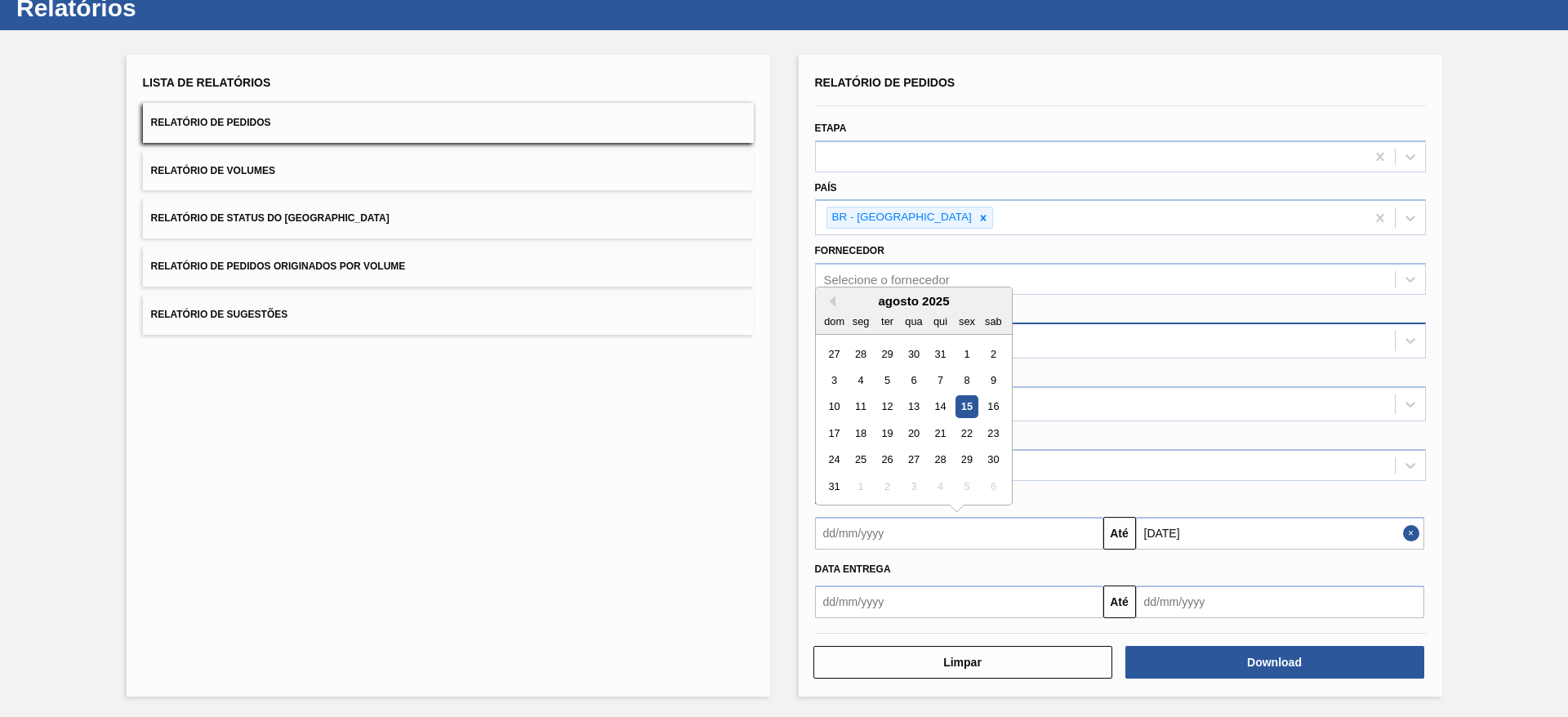
click at [973, 532] on input "text" at bounding box center [959, 533] width 288 height 32
click at [859, 411] on div "11" at bounding box center [860, 408] width 22 height 22
type input "11/08/2025"
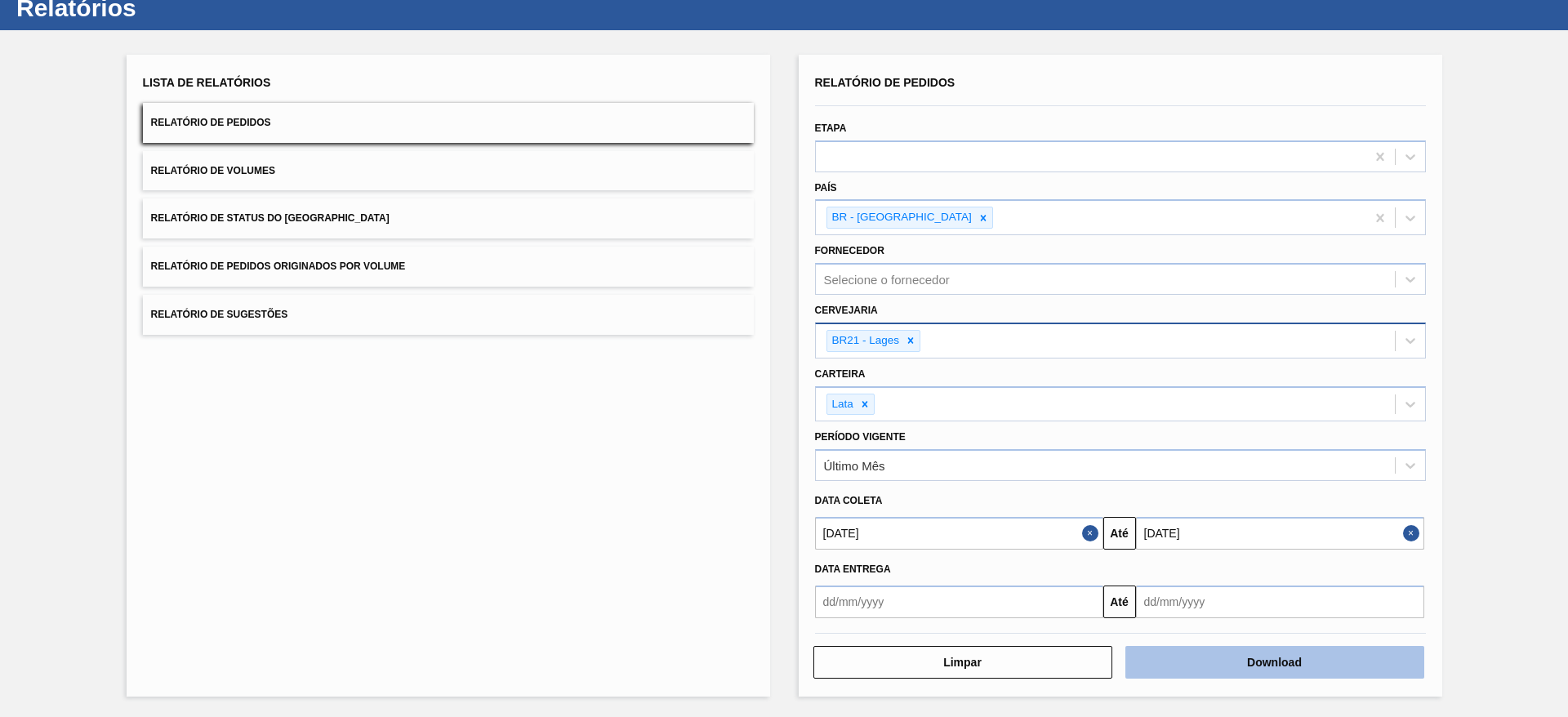
click at [1224, 655] on button "Download" at bounding box center [1275, 662] width 299 height 32
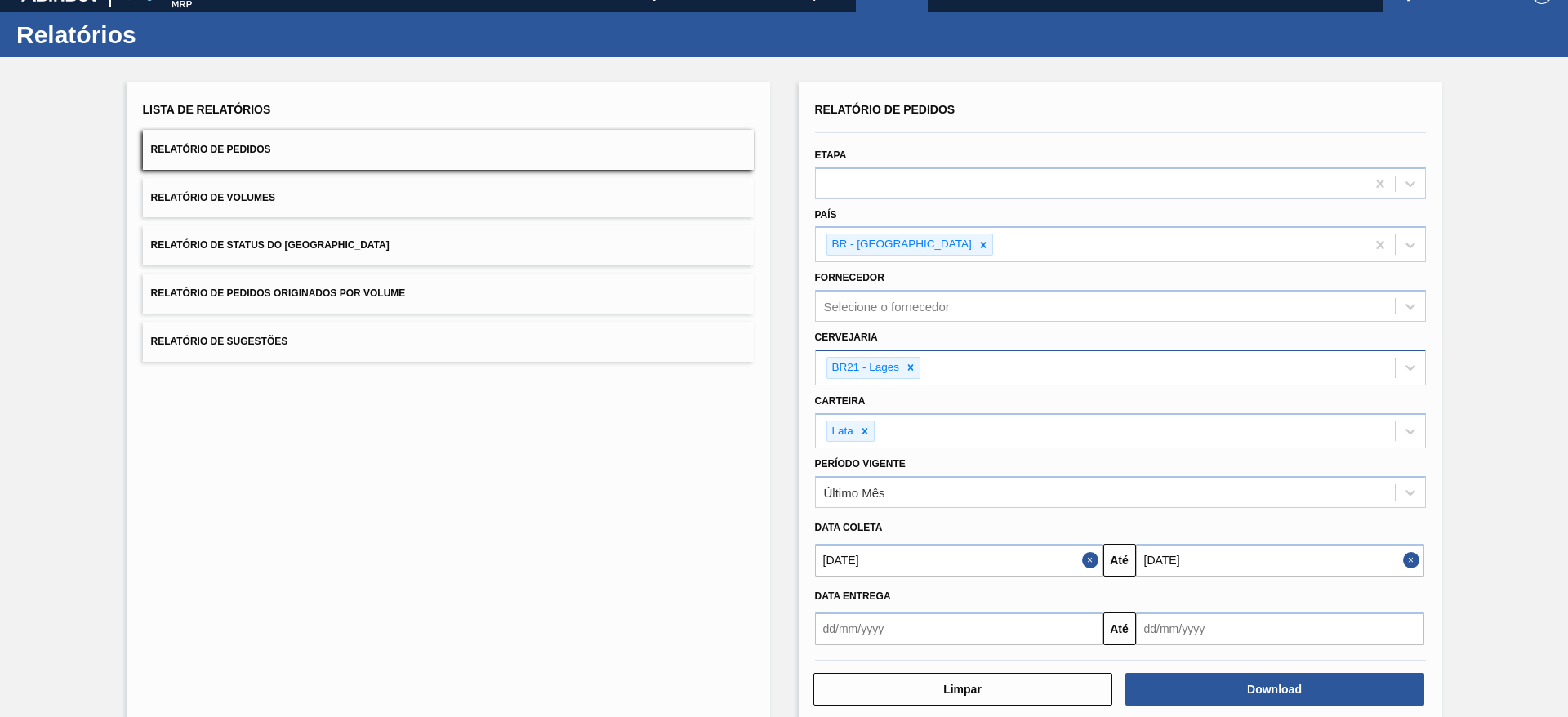
scroll to position [0, 0]
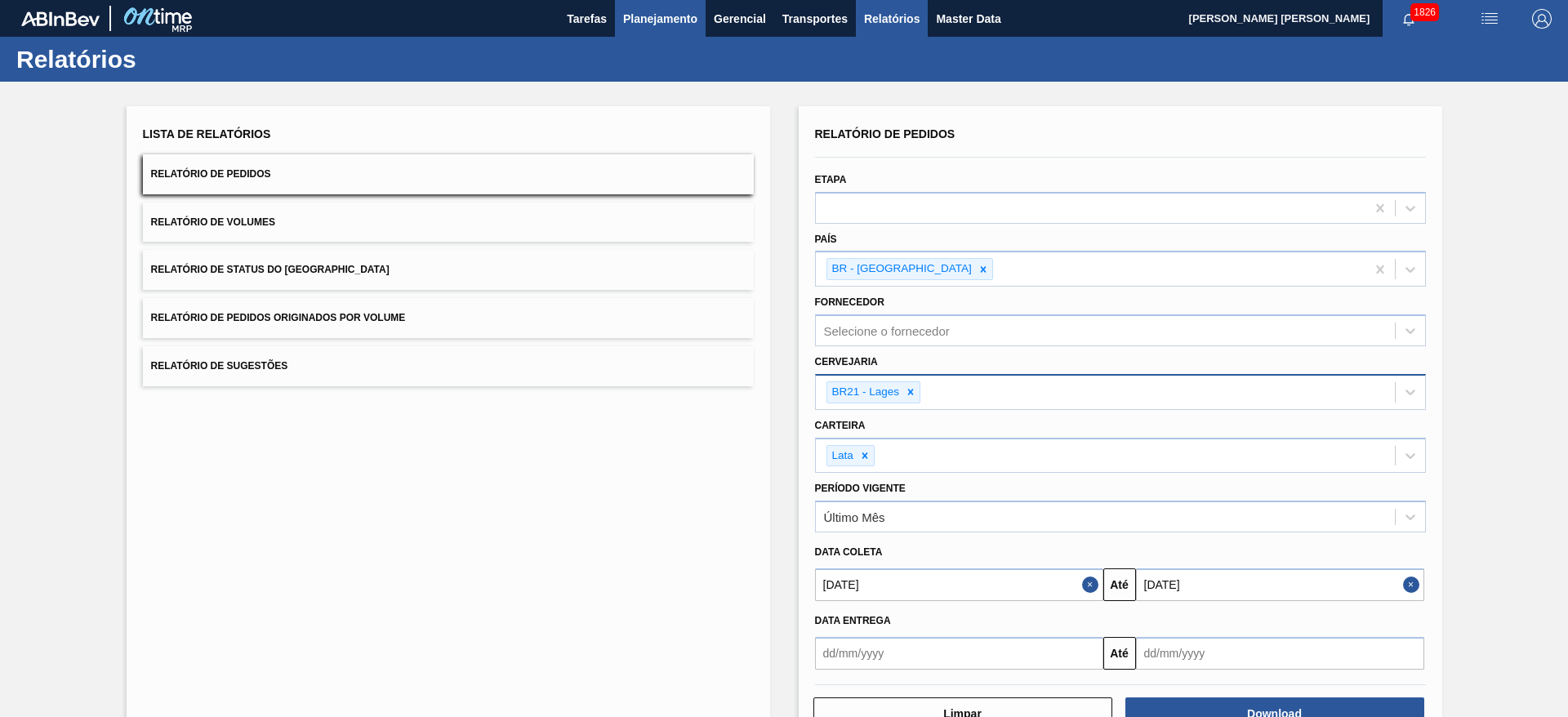
click at [669, 25] on span "Planejamento" at bounding box center [660, 19] width 74 height 20
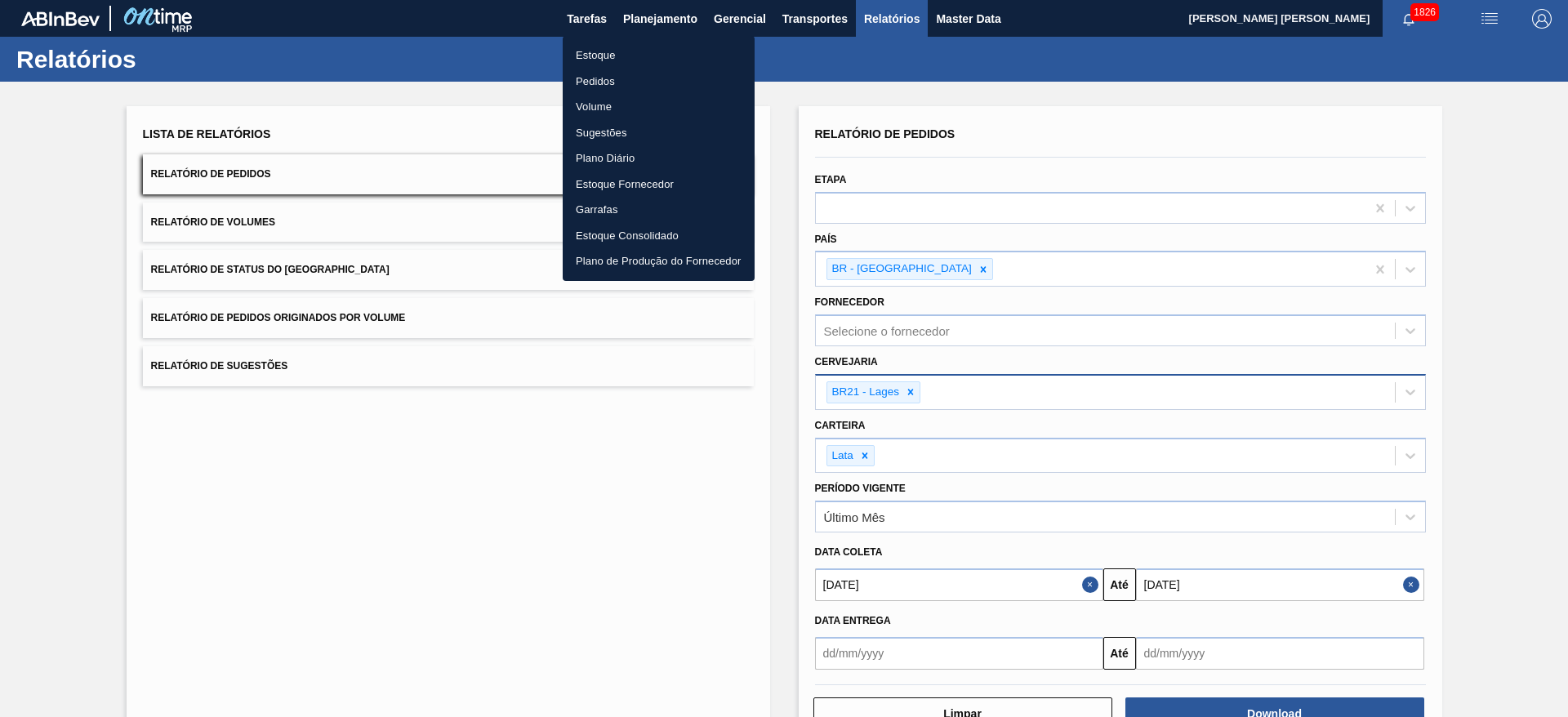
click at [602, 56] on li "Estoque" at bounding box center [659, 56] width 192 height 26
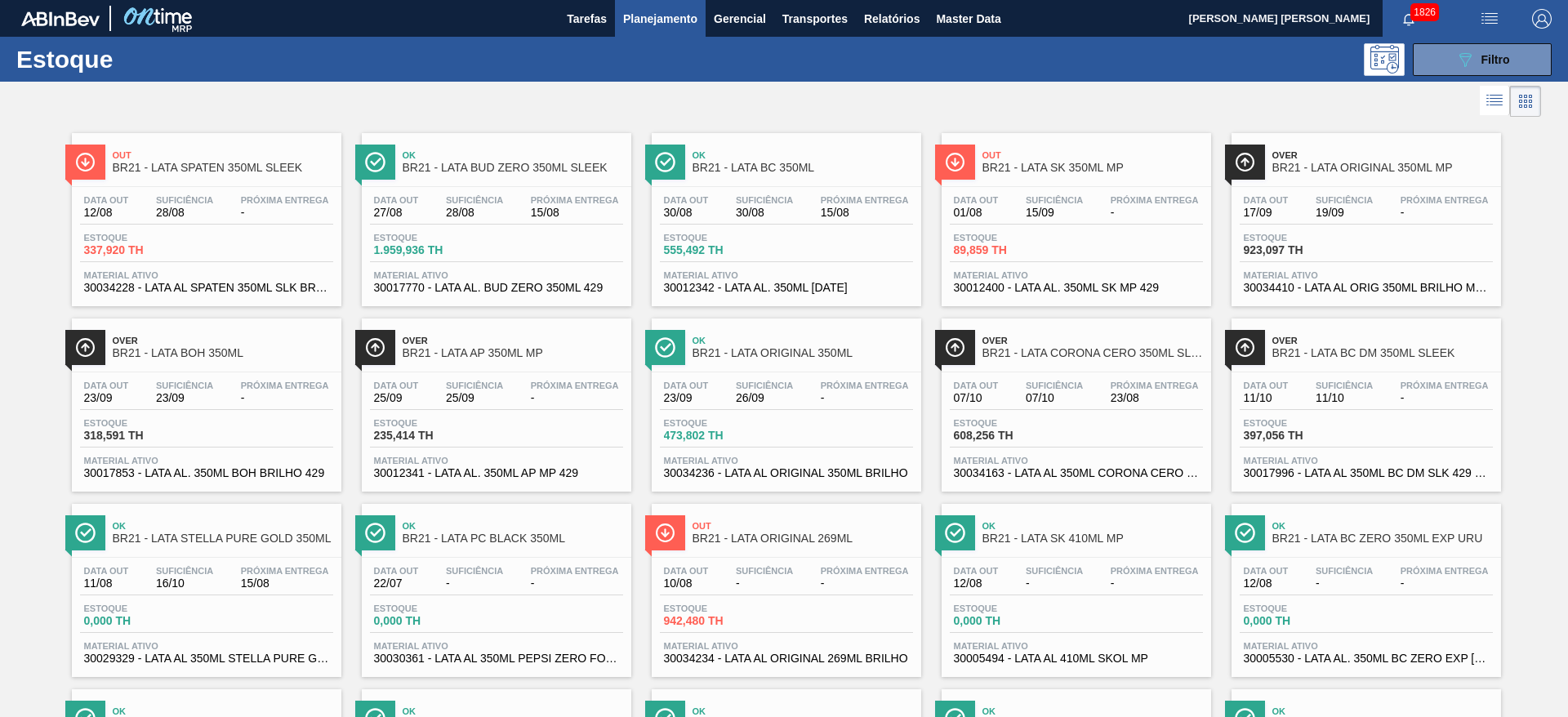
click at [637, 21] on span "Planejamento" at bounding box center [660, 19] width 74 height 20
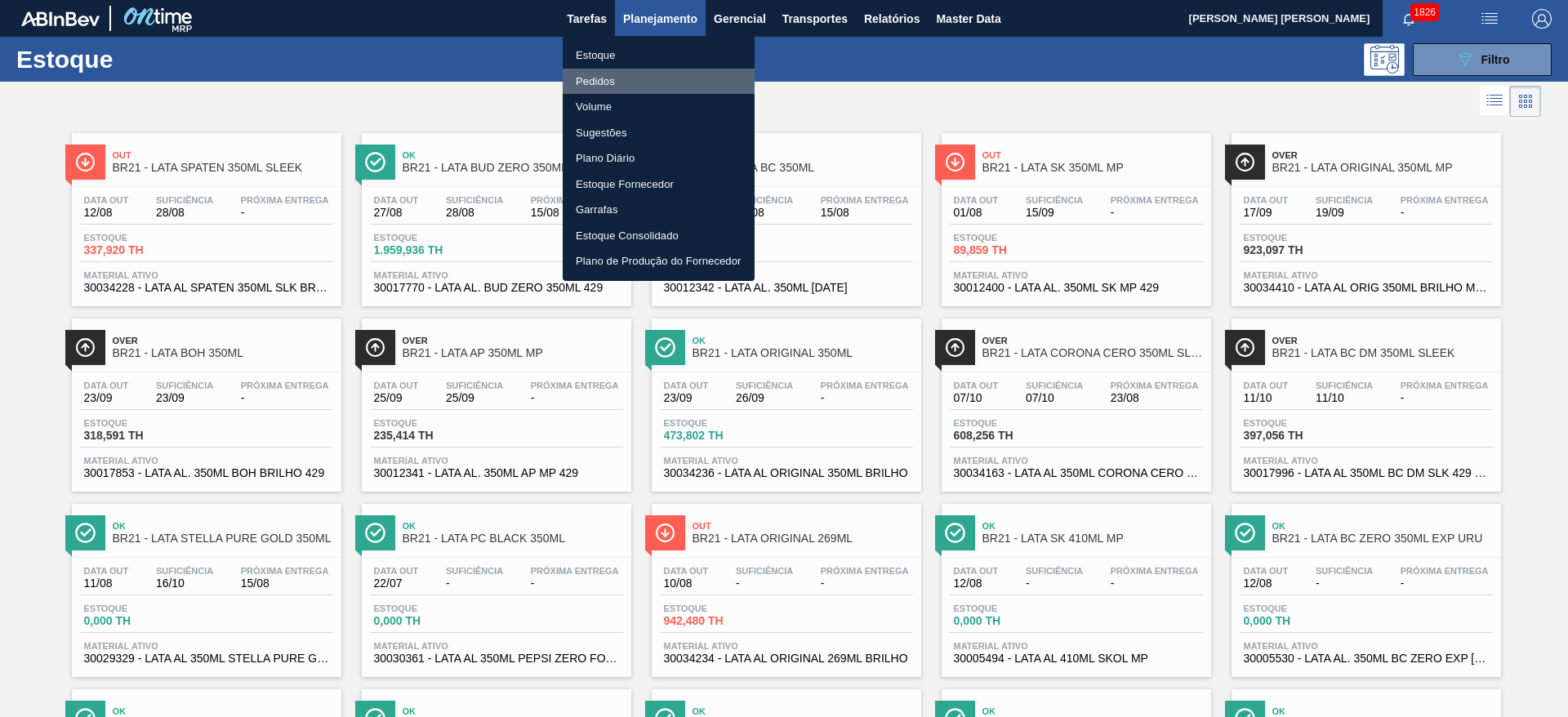
click at [602, 84] on li "Pedidos" at bounding box center [659, 81] width 192 height 26
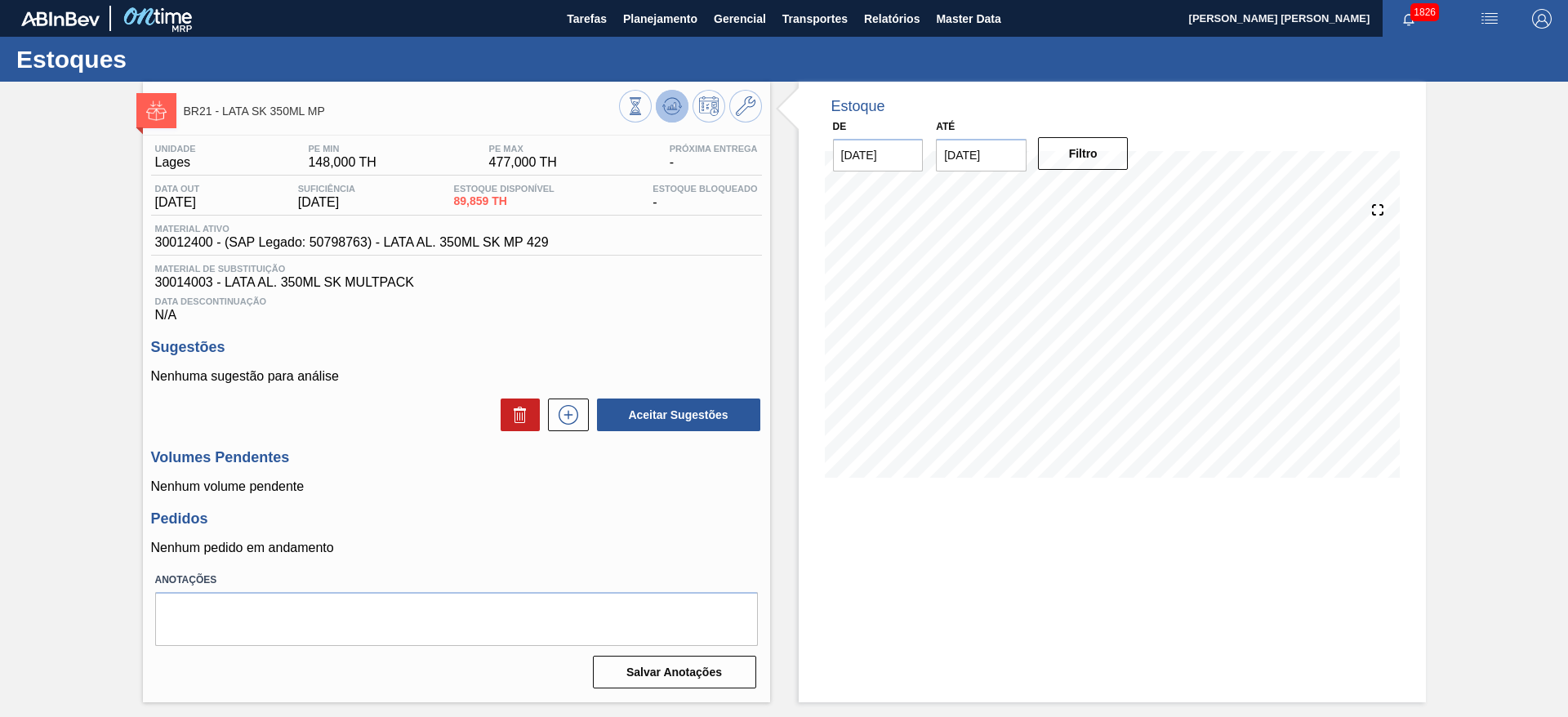
click at [644, 115] on icon at bounding box center [635, 106] width 18 height 18
